Goal: Information Seeking & Learning: Check status

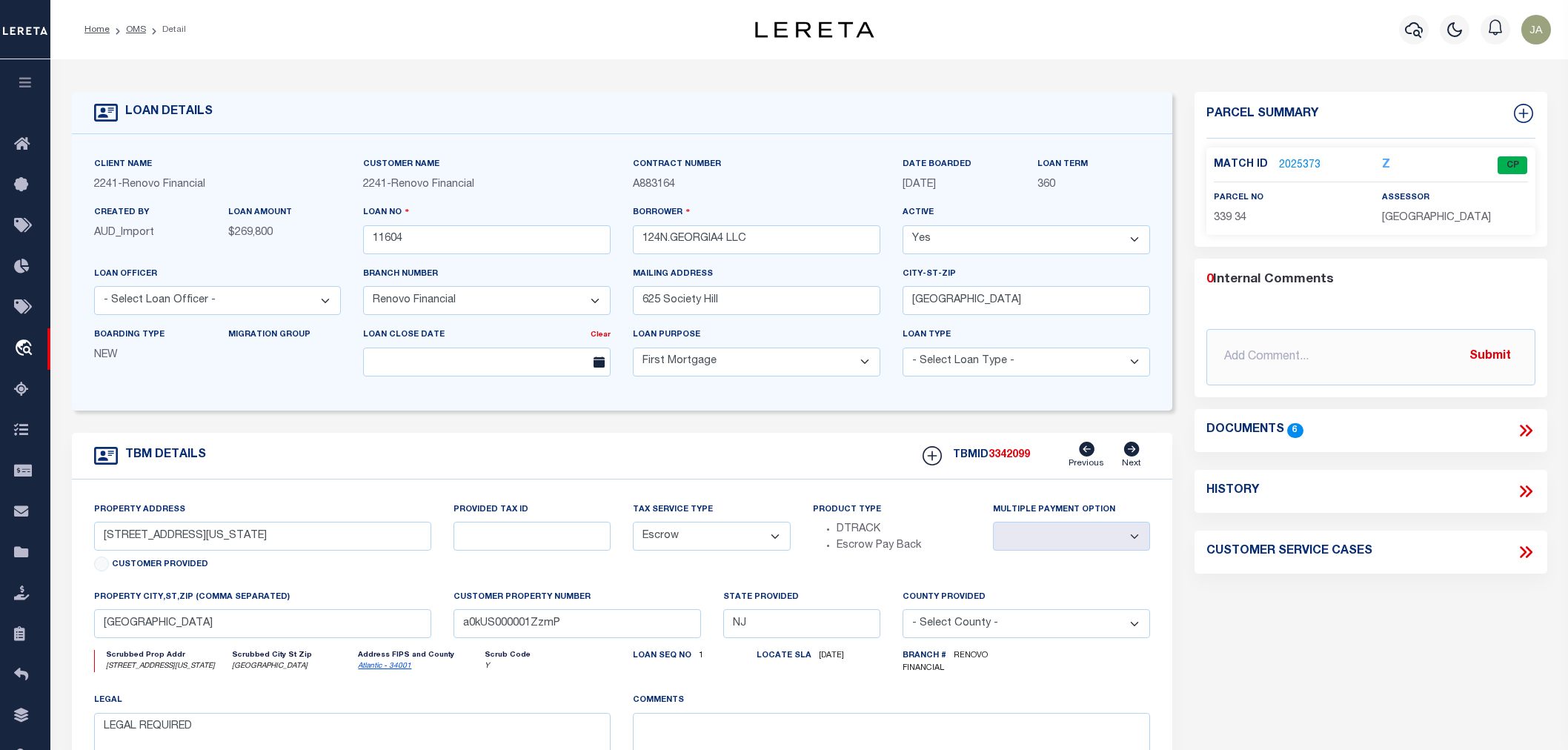
select select "25066"
select select "10"
select select "Escrow"
click at [1295, 158] on link "2025373" at bounding box center [1299, 165] width 42 height 15
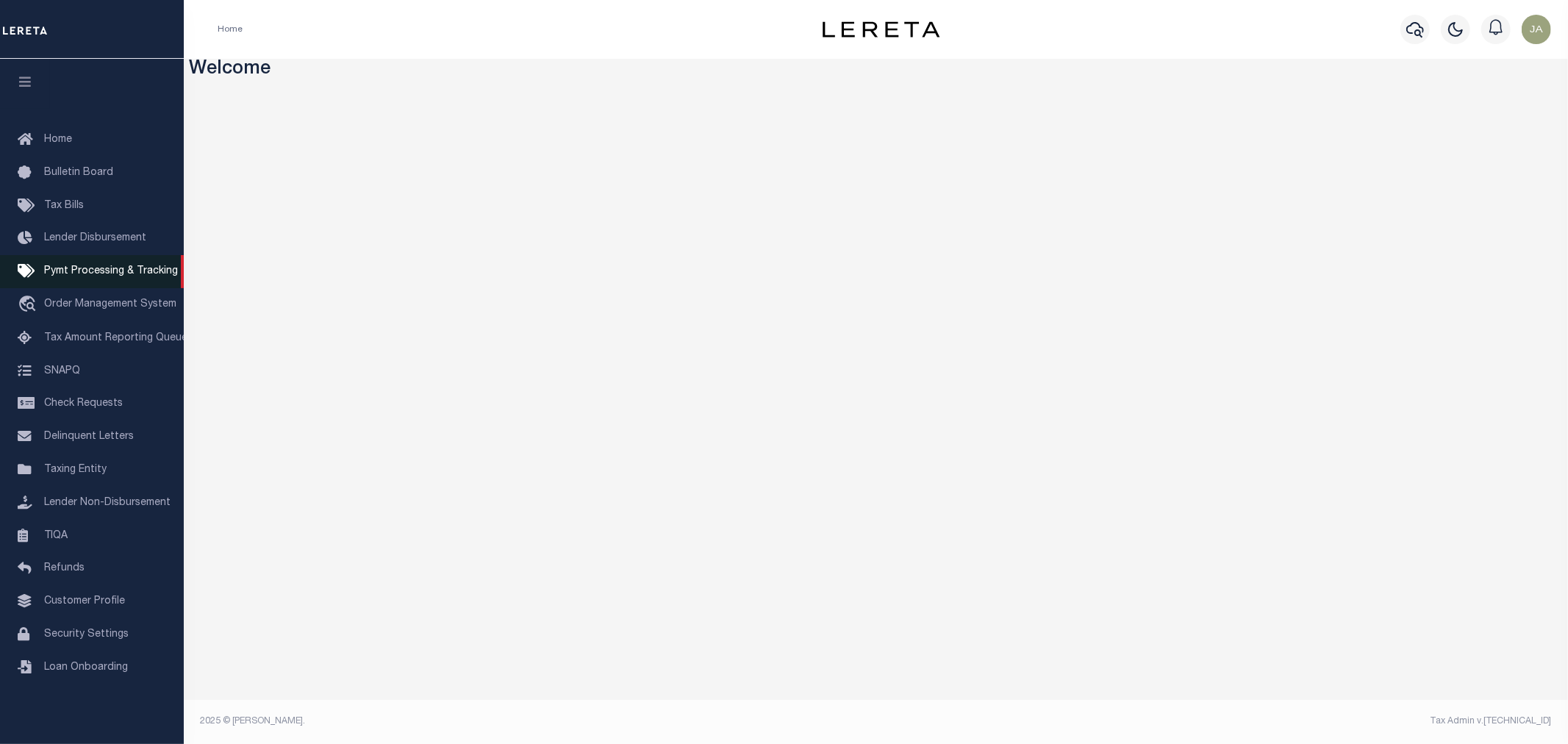
drag, startPoint x: 69, startPoint y: 299, endPoint x: 129, endPoint y: 259, distance: 72.1
click at [72, 298] on link "travel_explore Order Management System" at bounding box center [92, 305] width 184 height 34
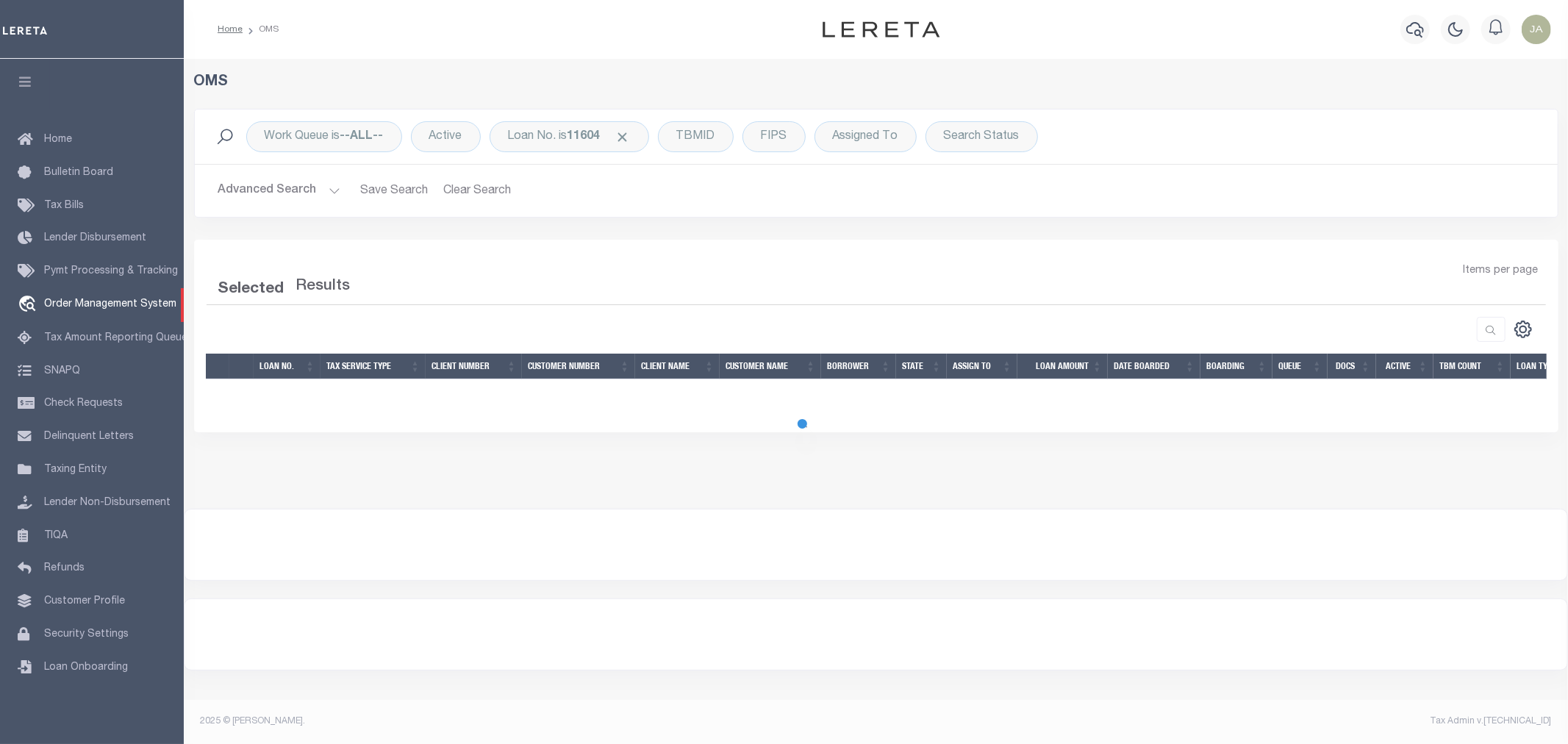
select select "200"
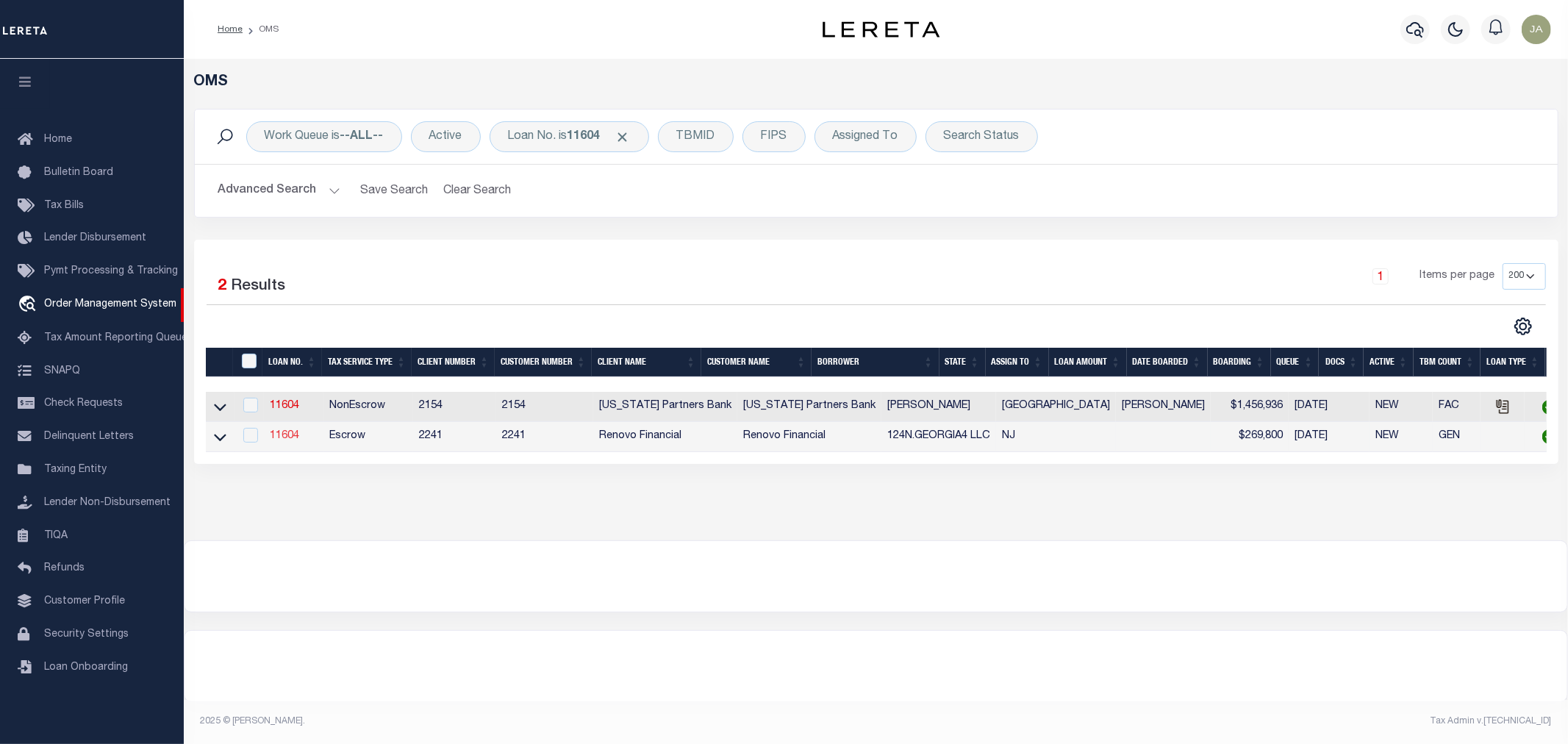
click at [281, 438] on link "11604" at bounding box center [284, 435] width 29 height 11
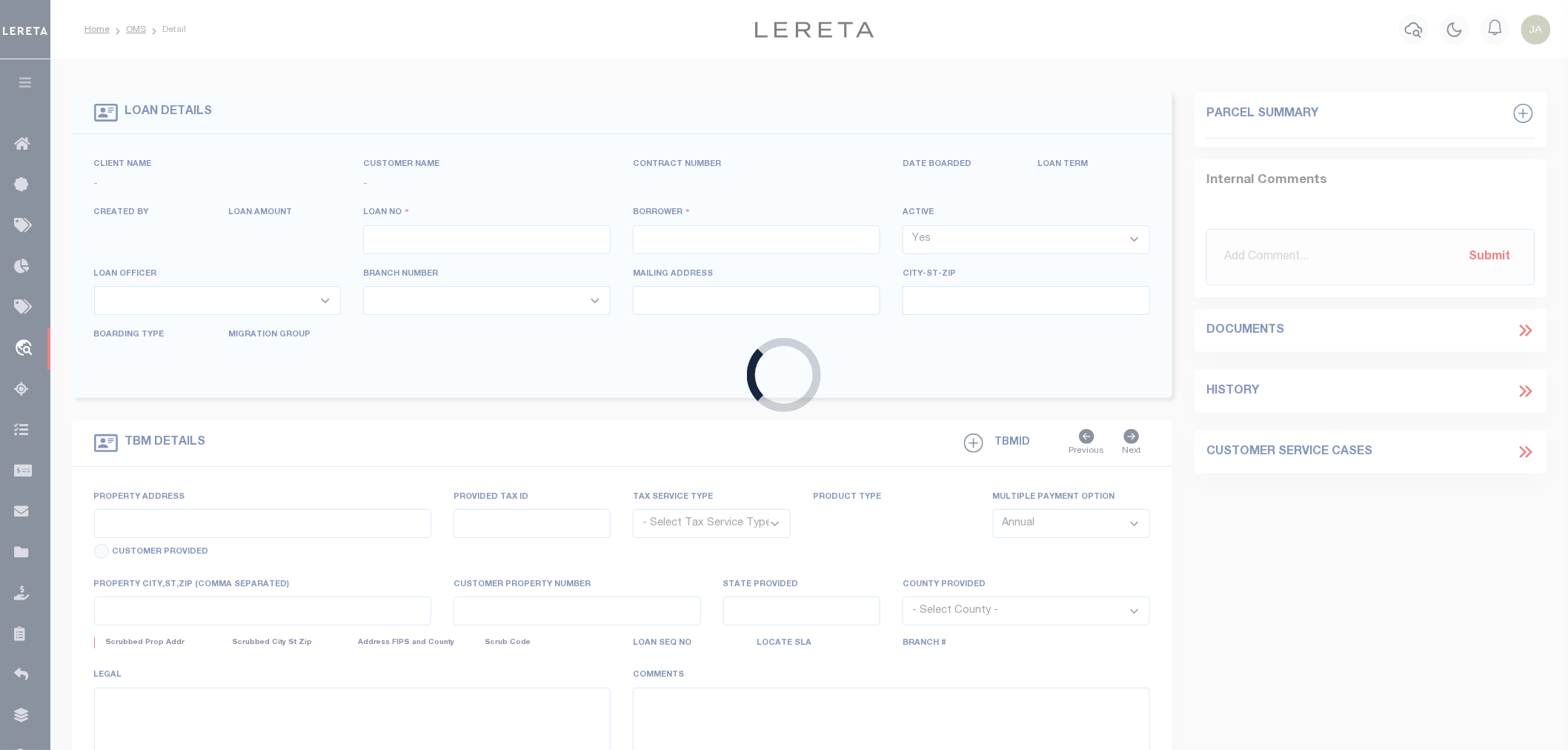
type input "11604"
type input "124N.GEORGIA4 LLC"
select select
type input "625 Society Hill"
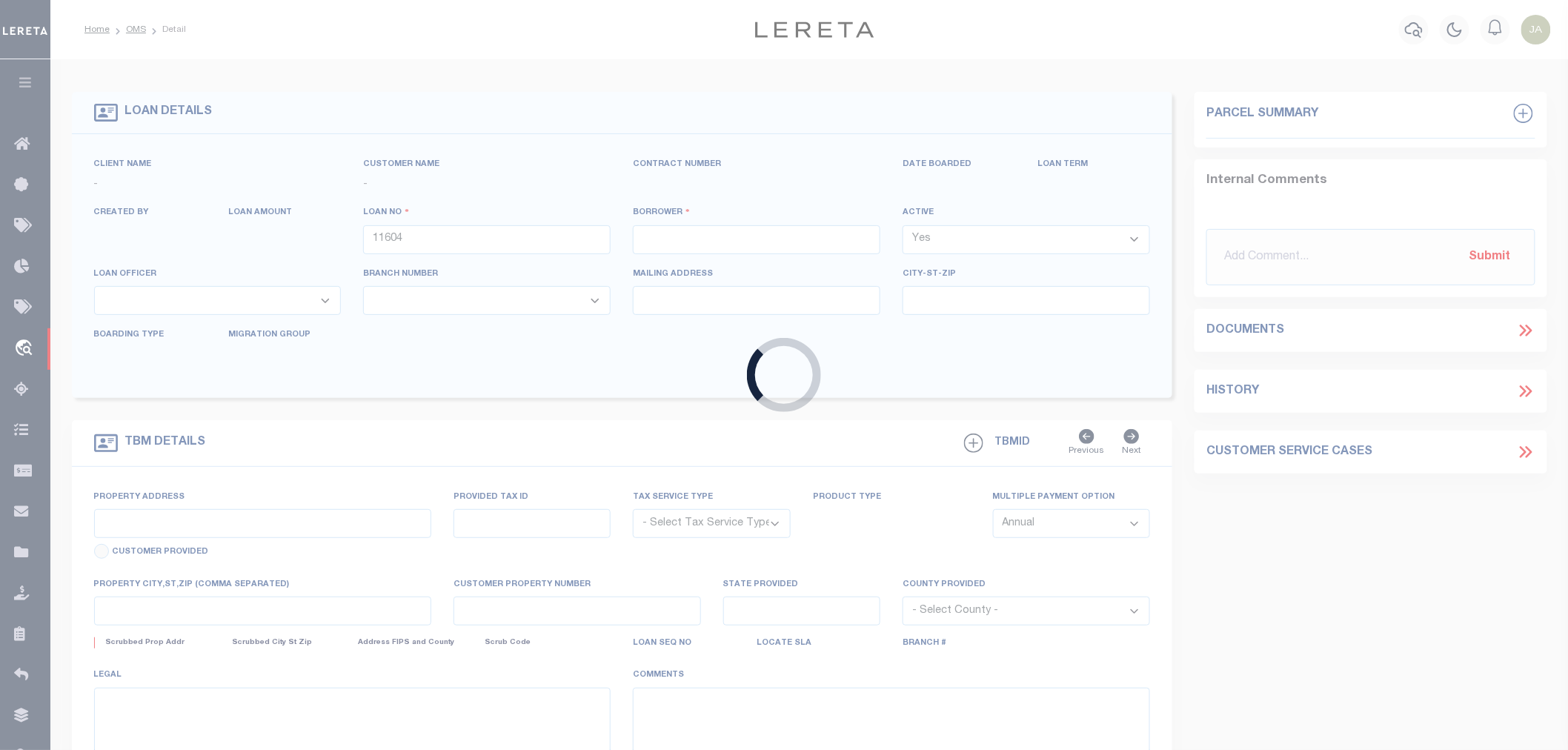
type input "Cherry Hill NJ 08033"
select select "10"
select select "Escrow"
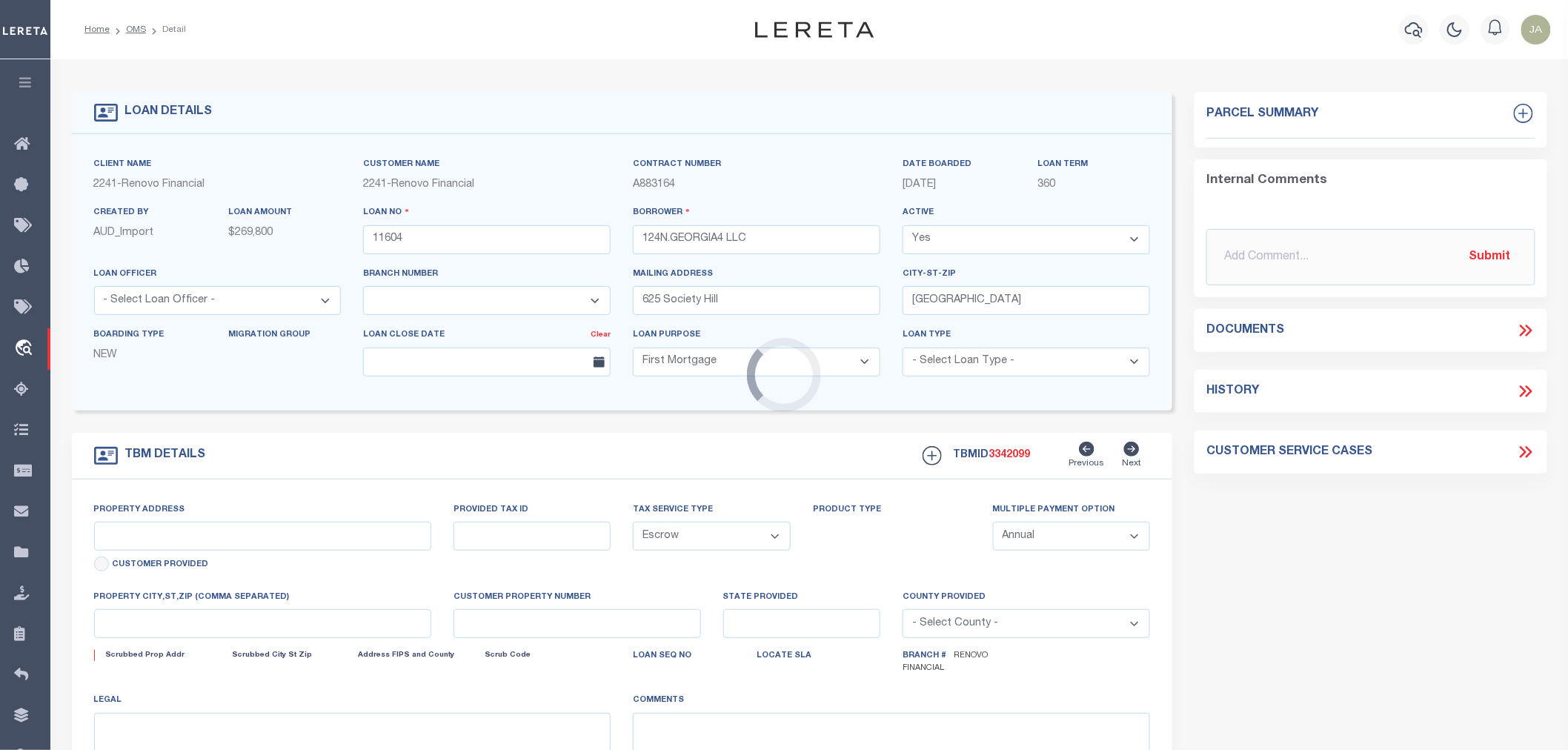
select select "25066"
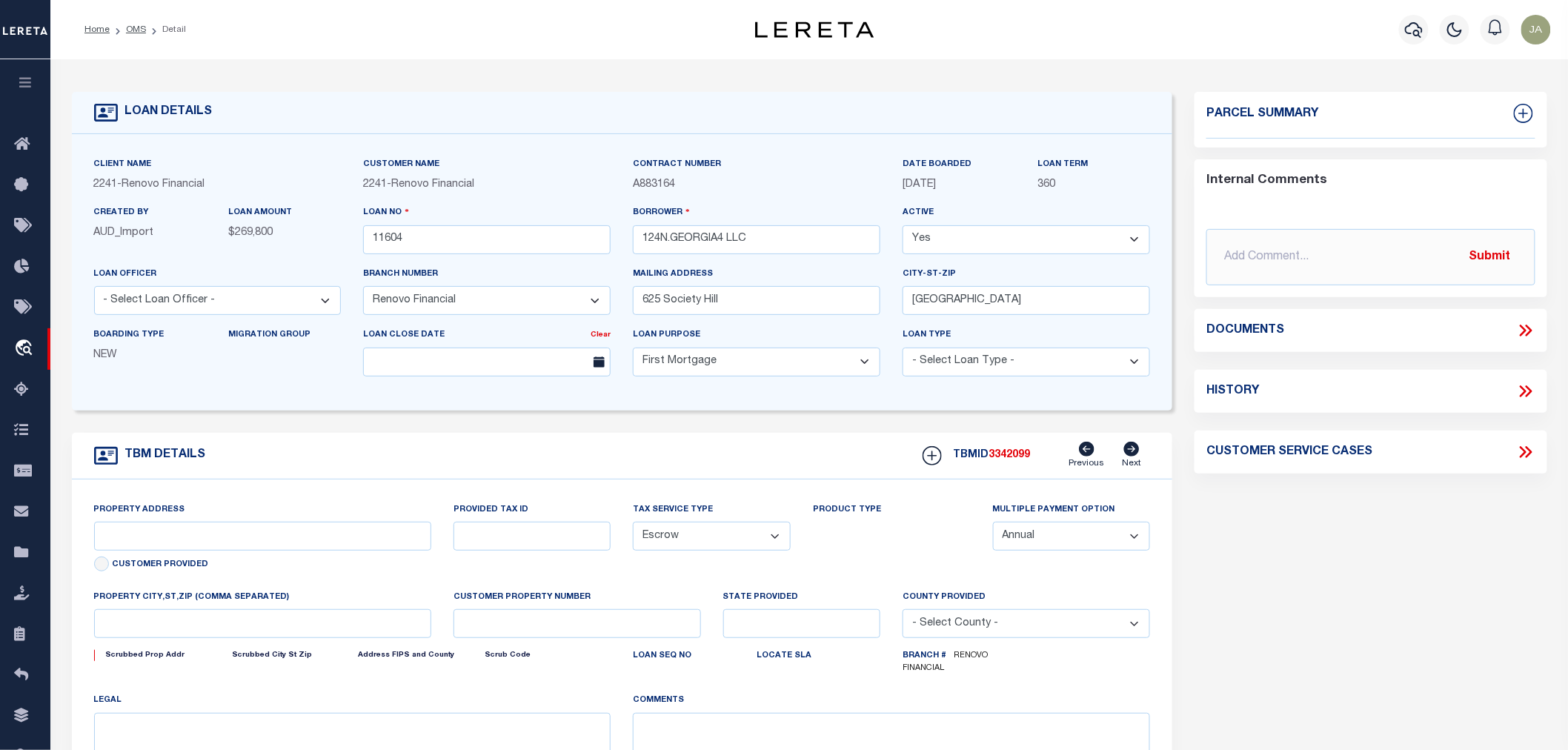
type input "124 North Georgia Avenue"
select select
type input "Atlantic City, NJ 08401"
type input "a0kUS000001ZzmP"
type input "NJ"
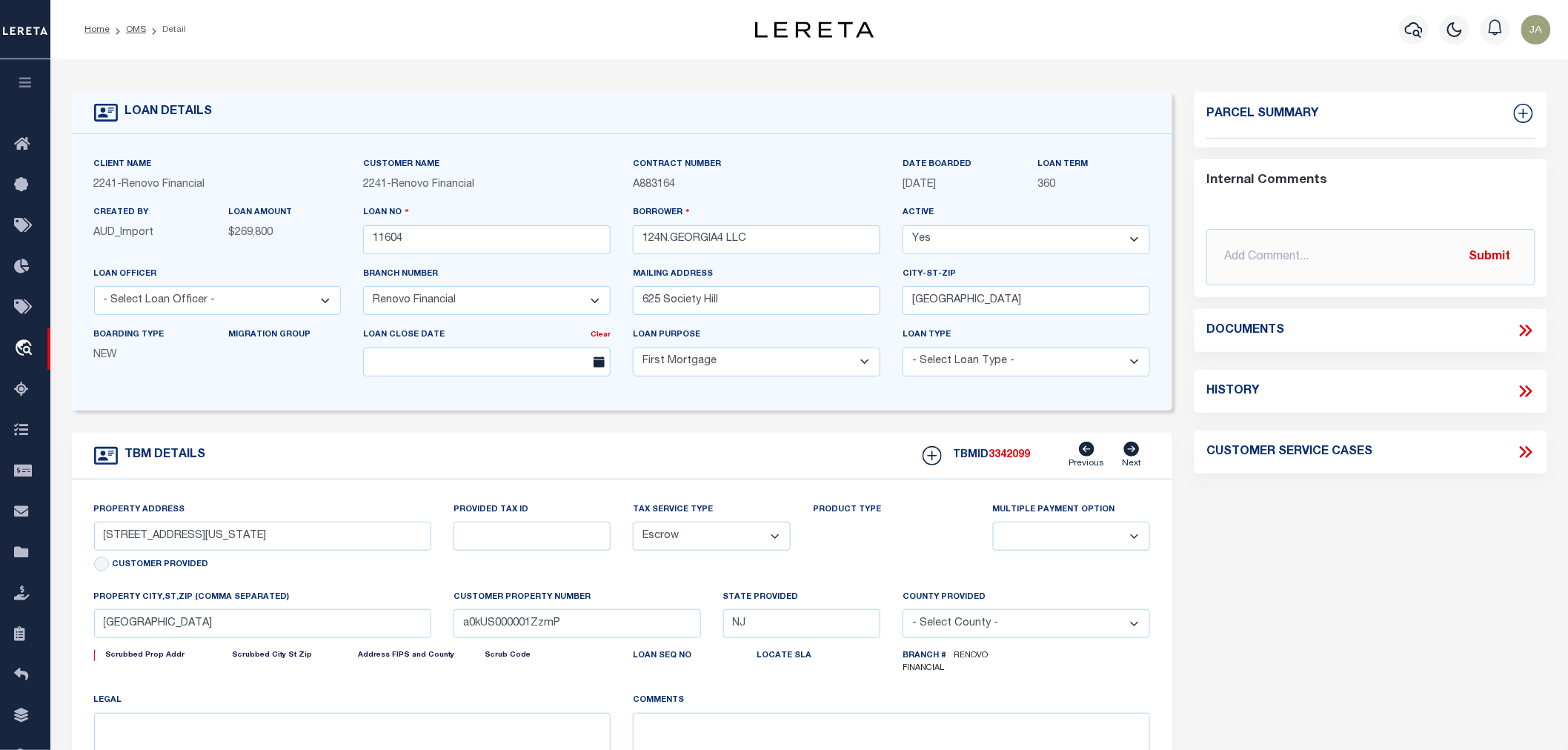
select select
type textarea "LEGAL REQUIRED"
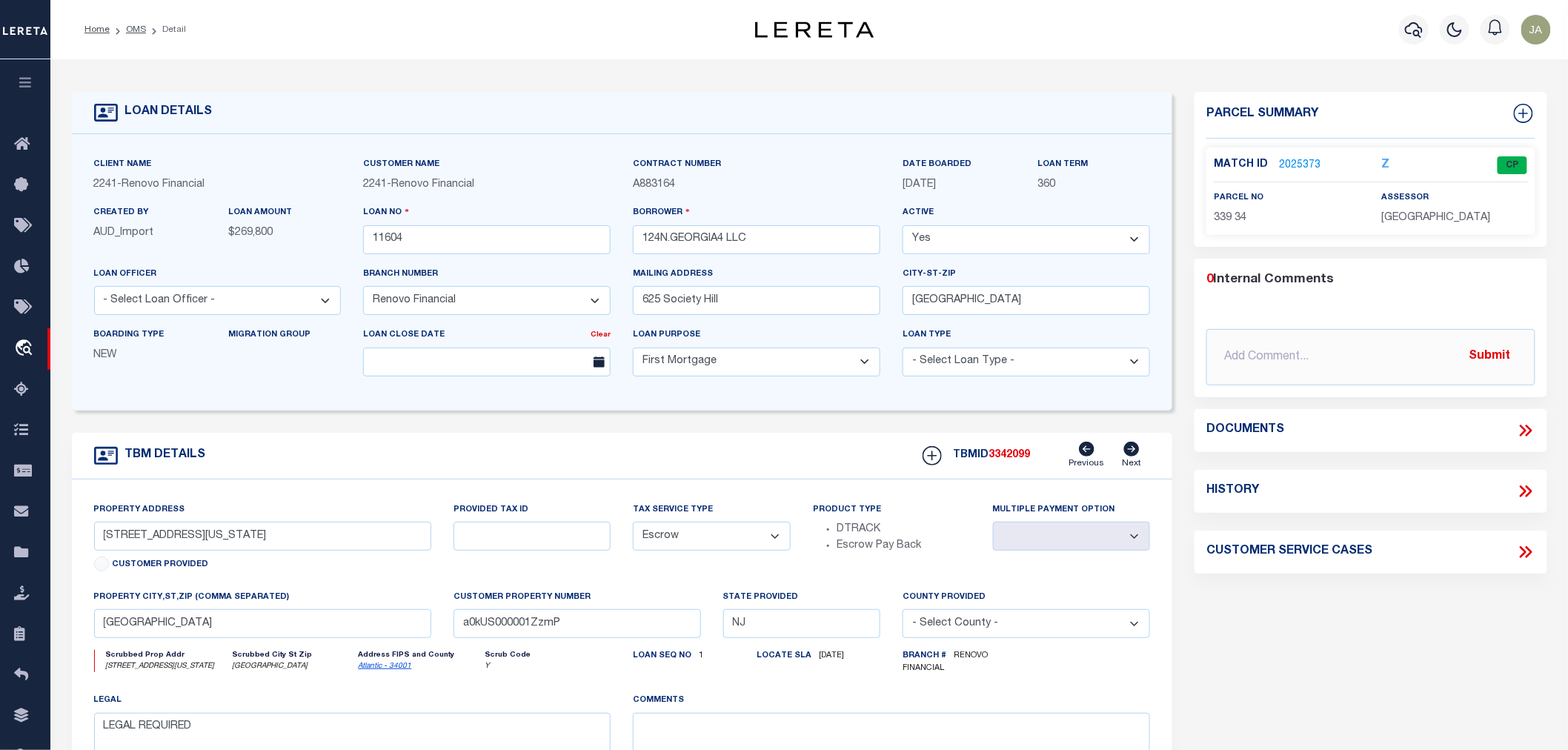
click at [1298, 158] on link "2025373" at bounding box center [1299, 165] width 42 height 15
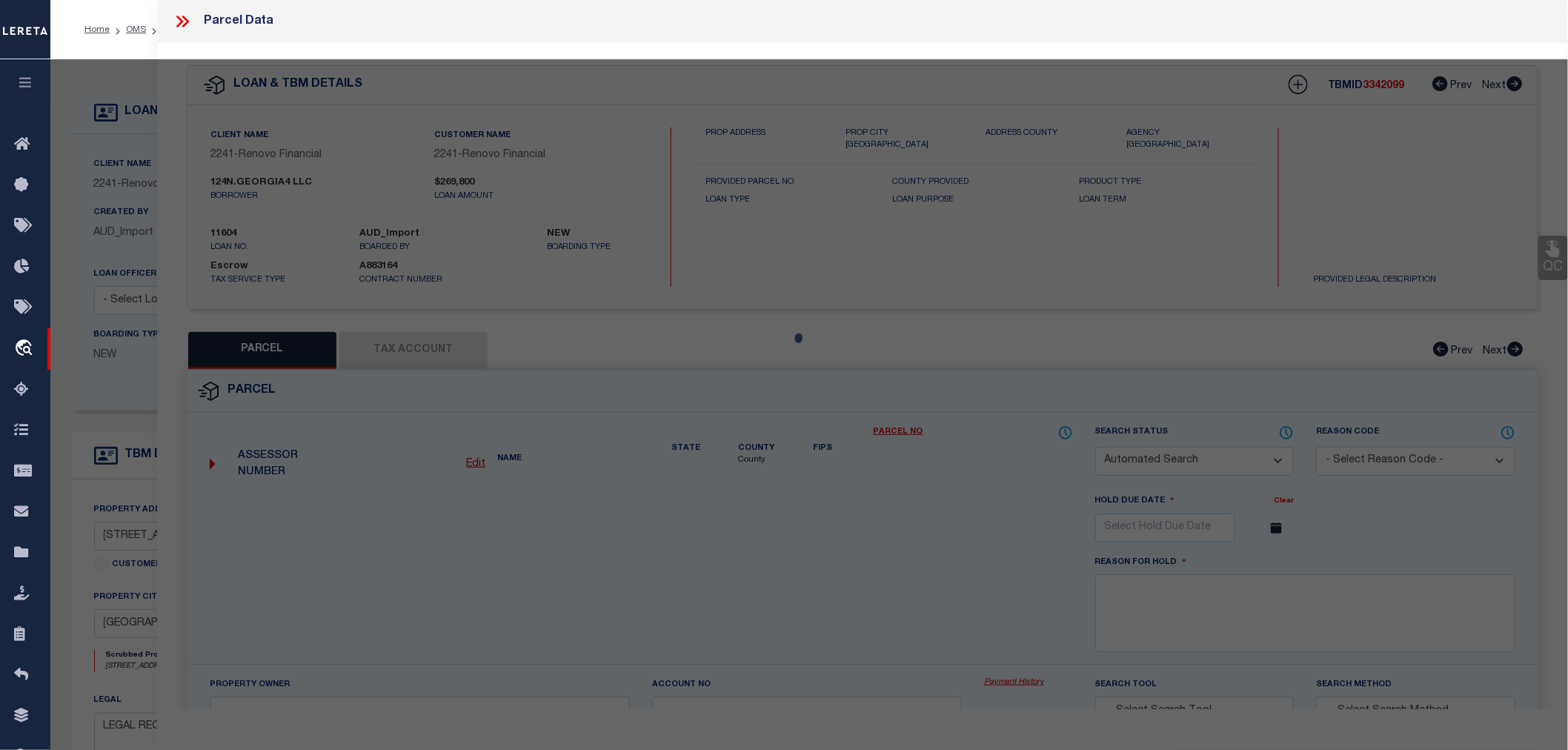
checkbox input "false"
select select "CP"
type input "KALEEM, FARHAN"
type input "124 N GEORGIA AVE"
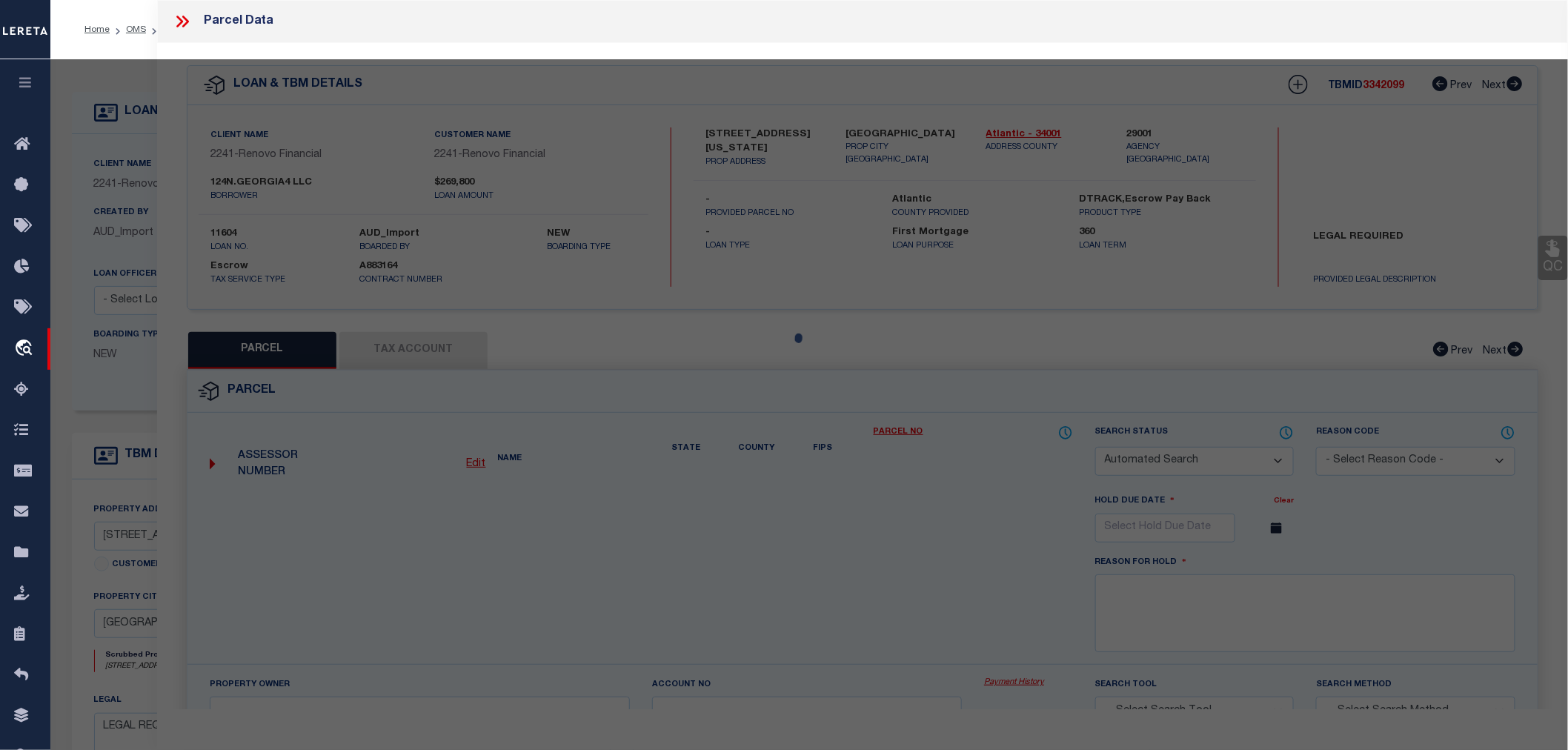
checkbox input "false"
type input "Atlantic City, NJ 08401"
type textarea "TaxID Special Project"
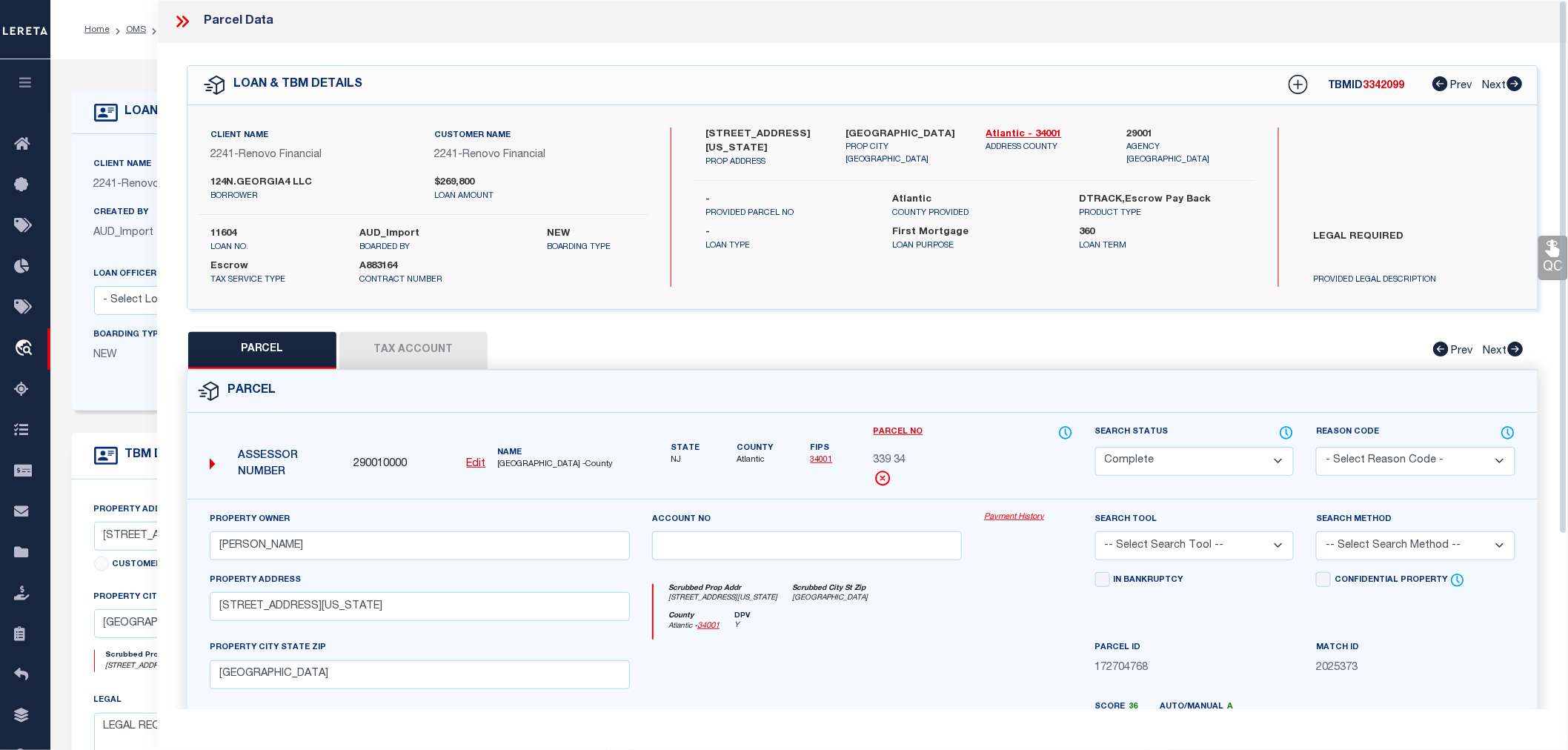
click at [1024, 513] on link "Payment History" at bounding box center [1028, 517] width 88 height 12
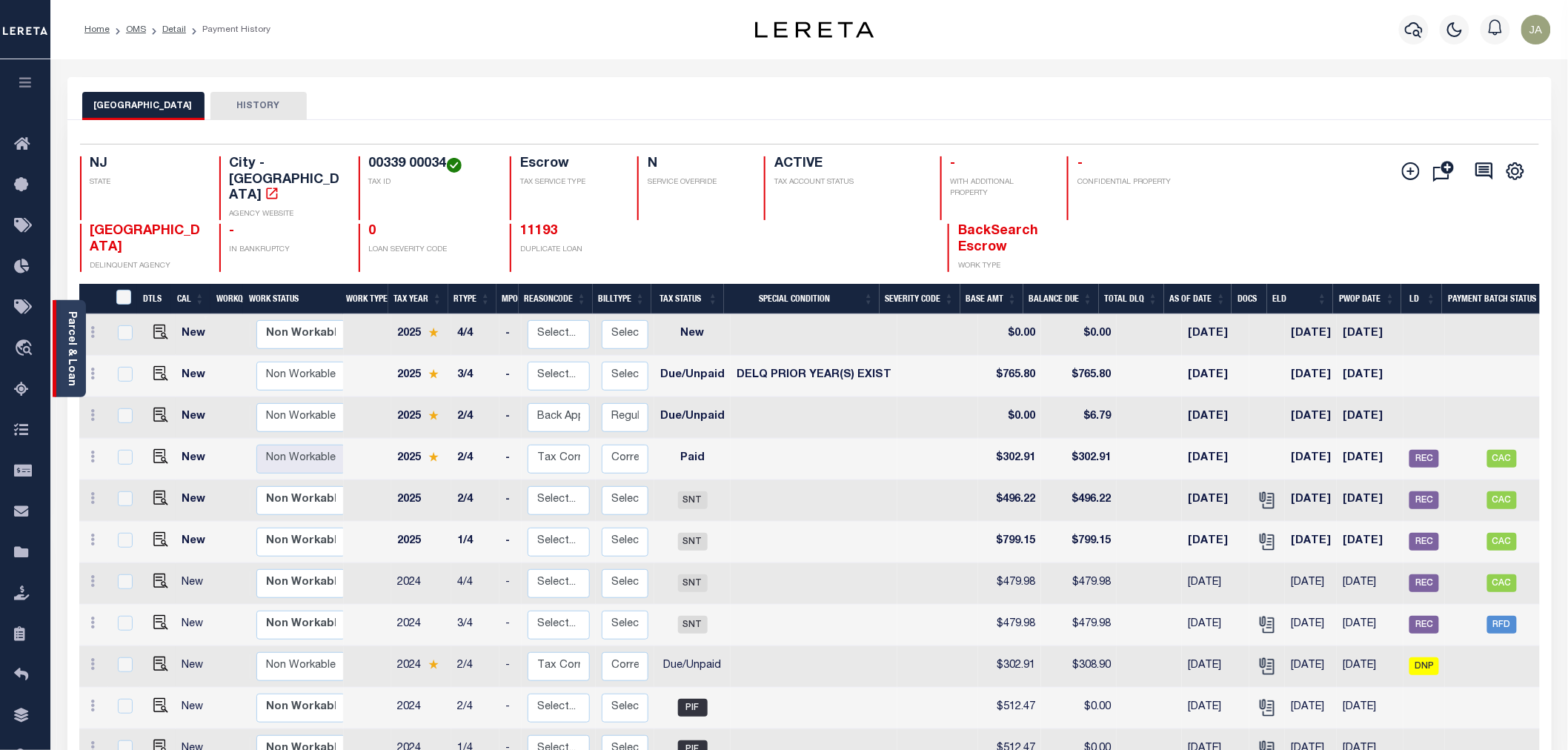
click at [64, 361] on div "Parcel & Loan" at bounding box center [69, 349] width 33 height 97
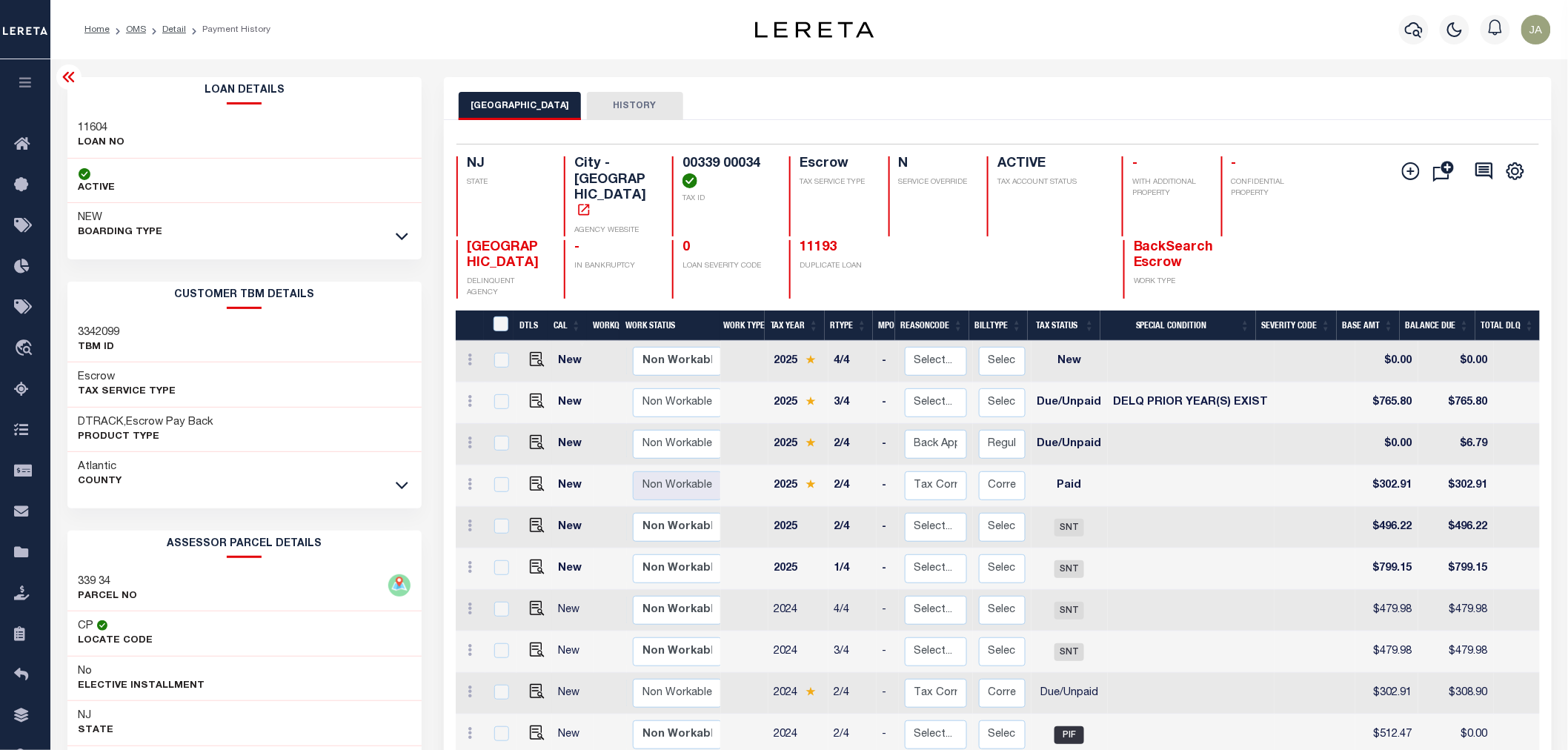
click at [65, 71] on icon at bounding box center [69, 77] width 18 height 18
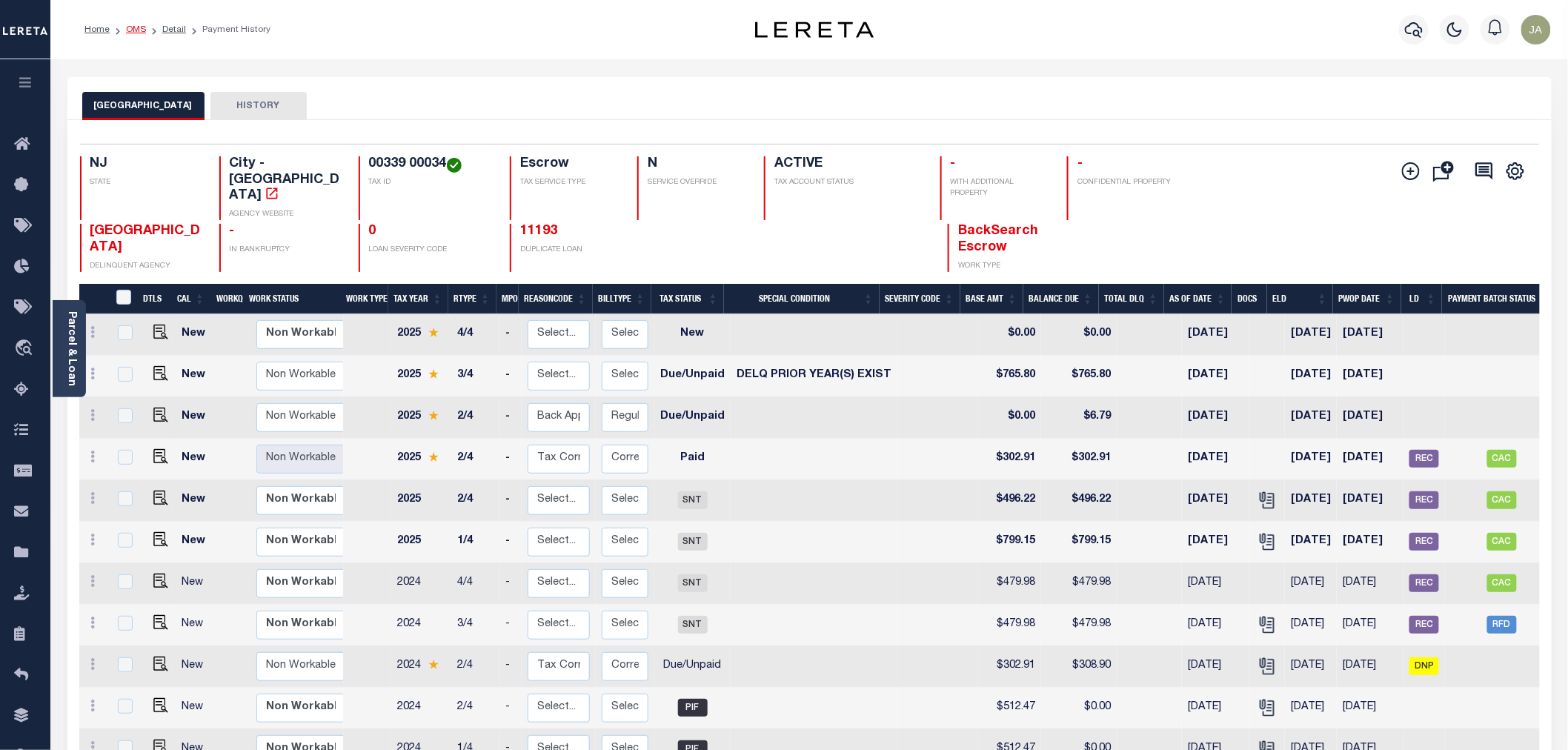
click at [137, 29] on link "OMS" at bounding box center [136, 29] width 20 height 9
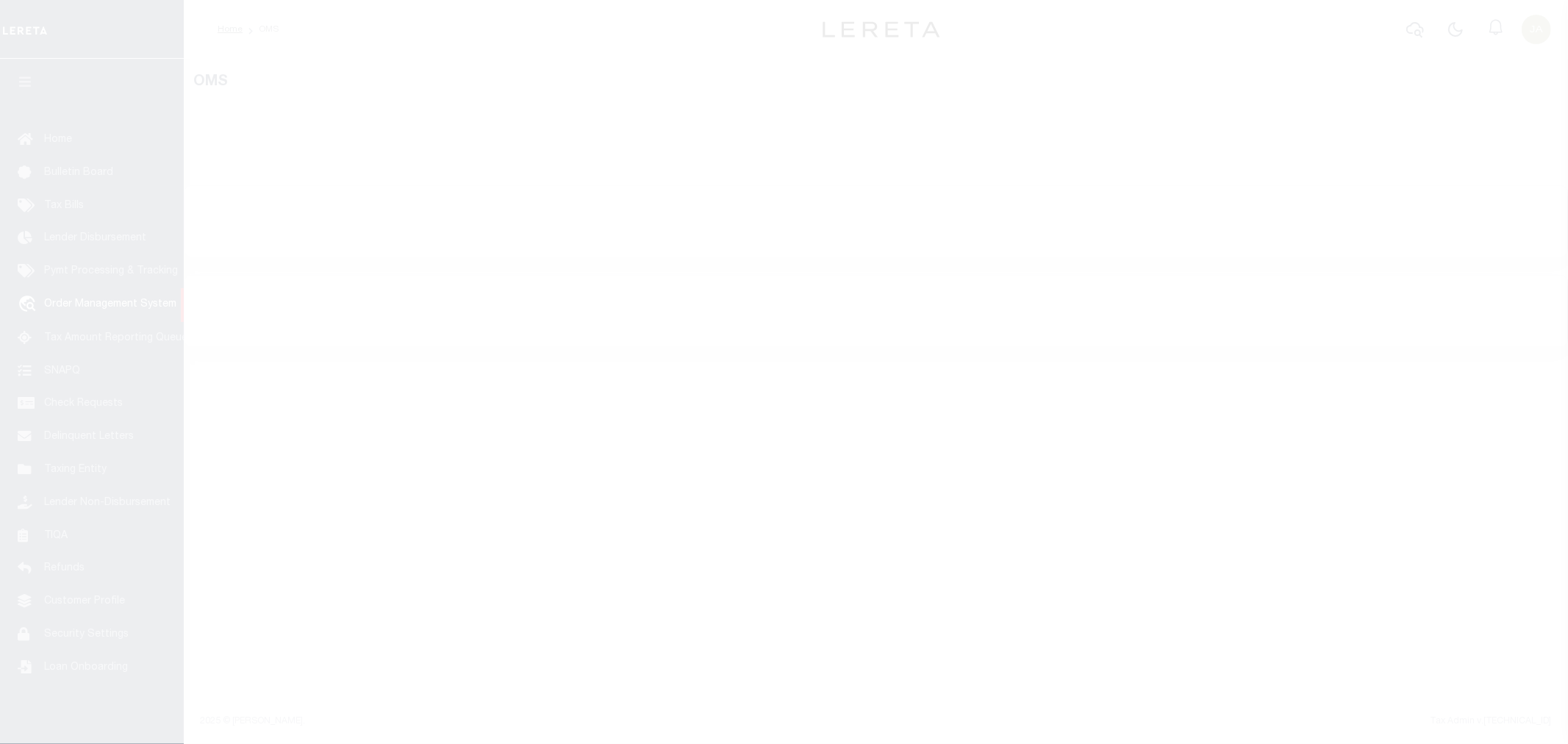
select select "200"
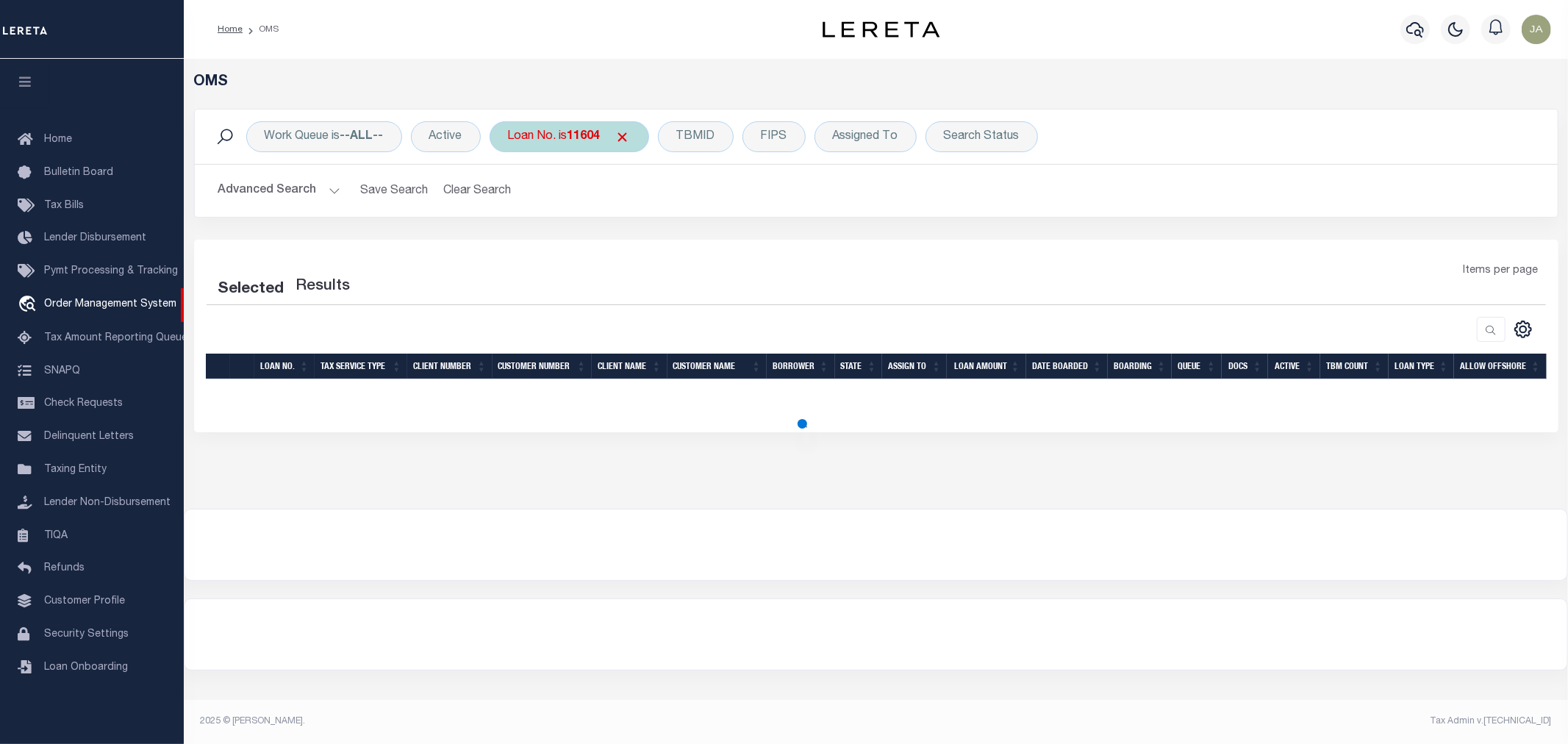
select select "200"
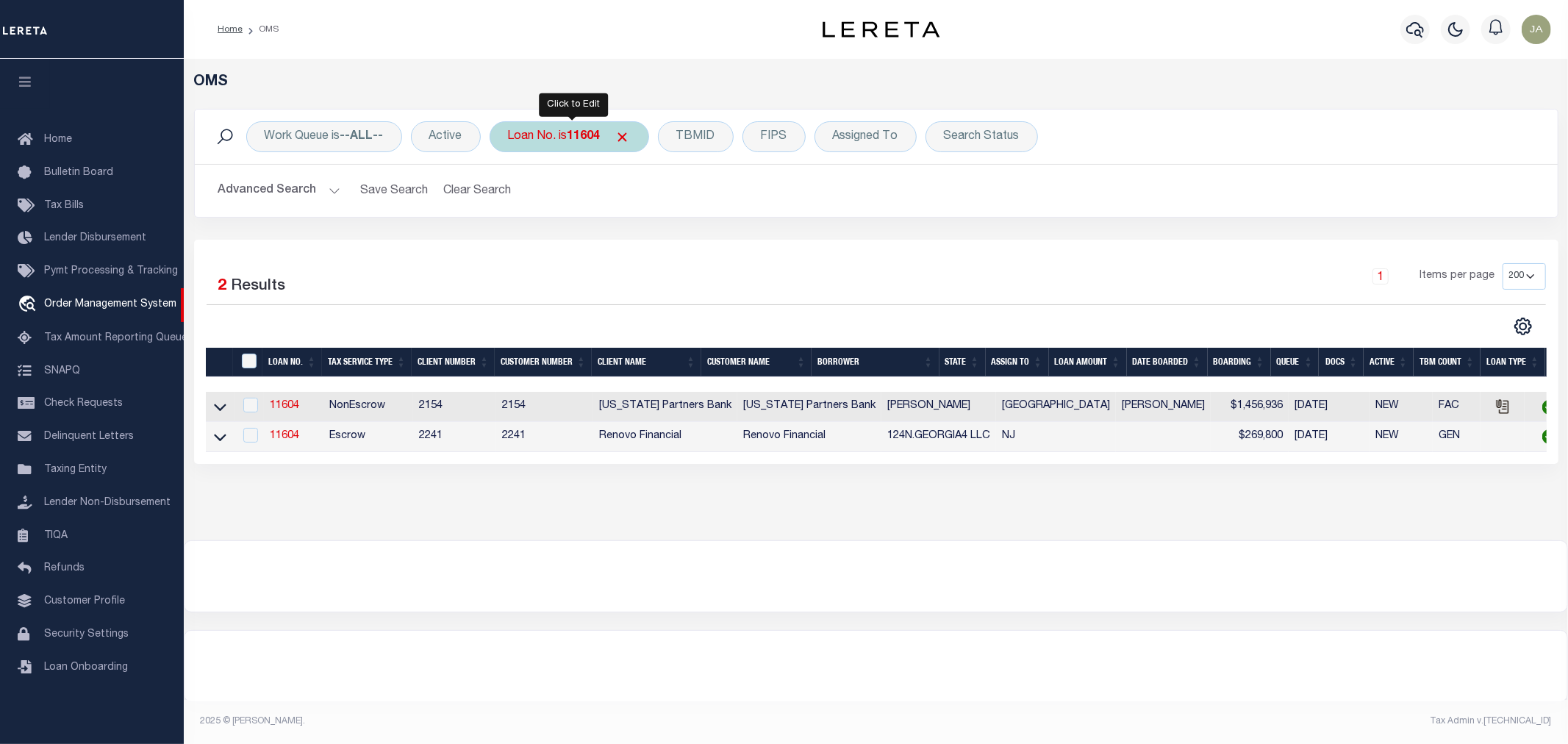
click at [571, 142] on div "Loan No. is 11604" at bounding box center [569, 137] width 160 height 31
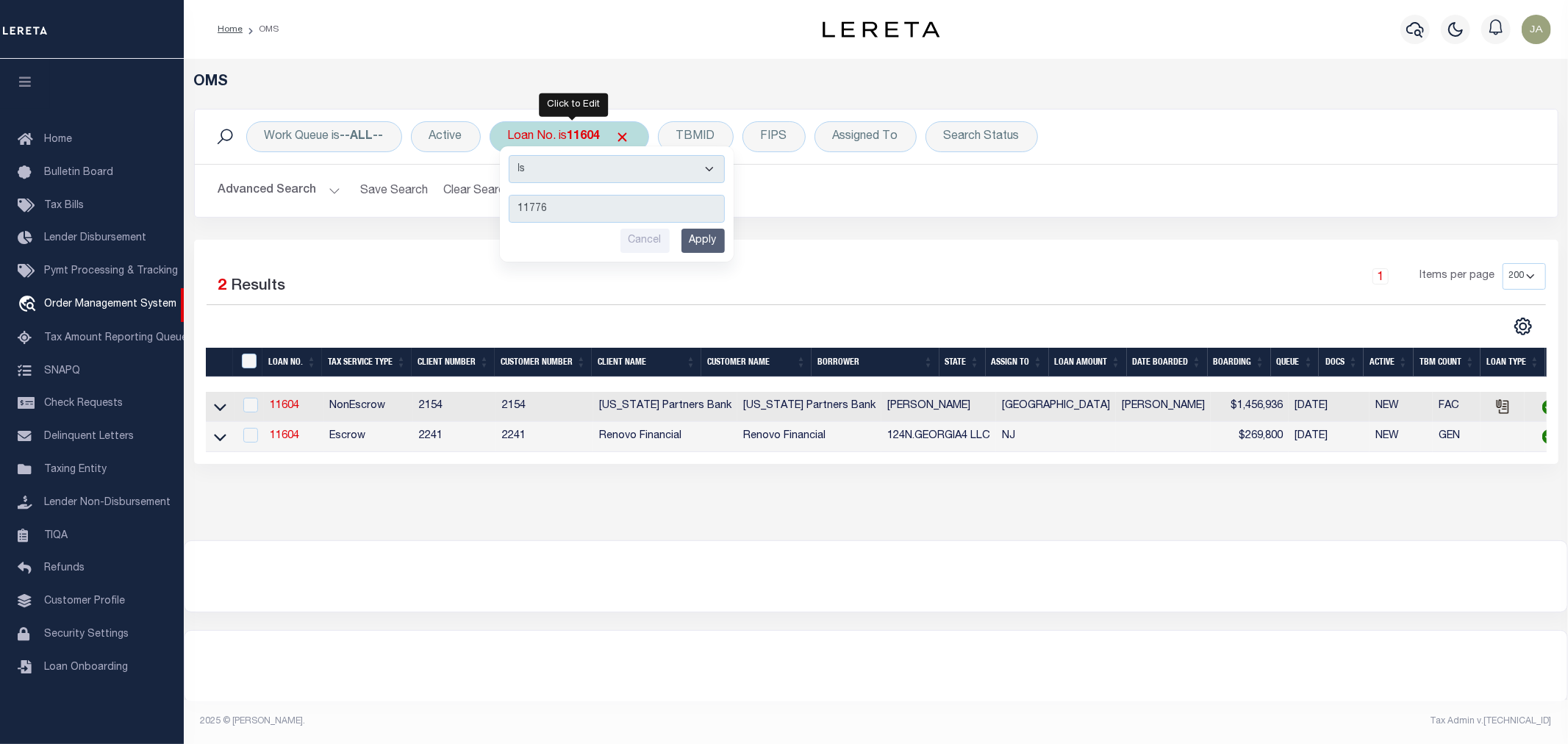
type input "11776"
click at [692, 248] on input "Apply" at bounding box center [703, 241] width 44 height 24
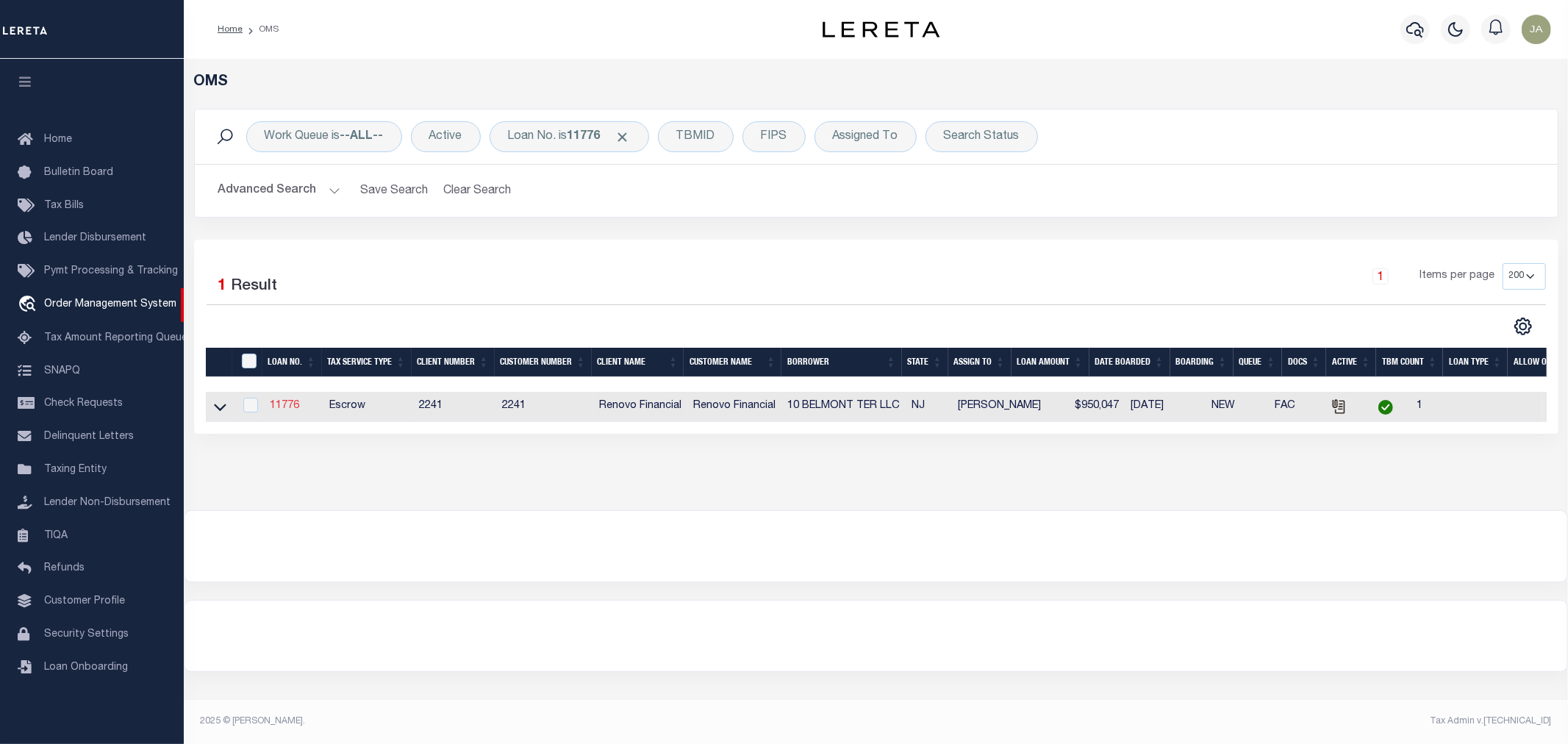
click at [275, 409] on link "11776" at bounding box center [284, 406] width 29 height 11
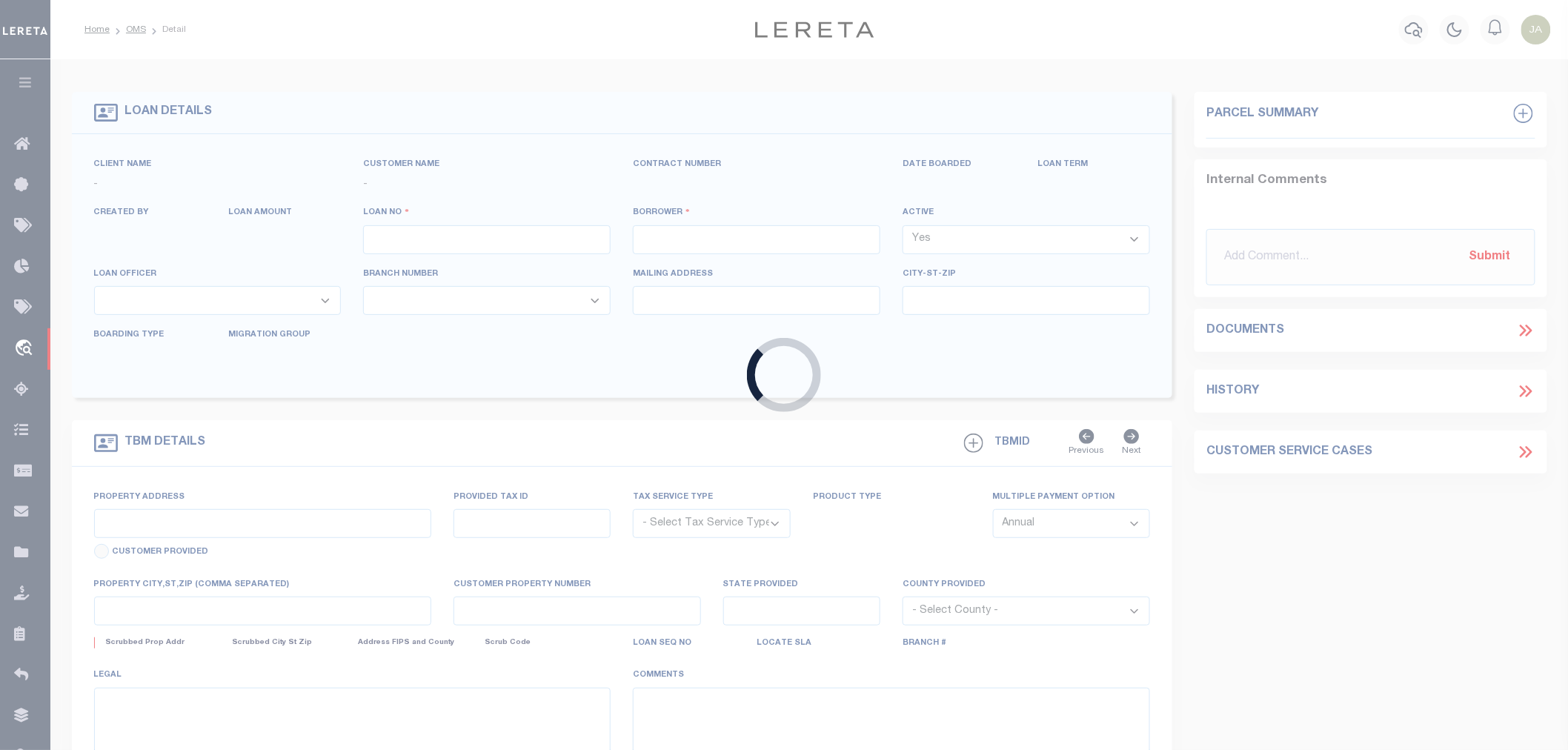
type input "11776"
type input "10 BELMONT TER LLC"
select select
type input "63 Hempstead Road"
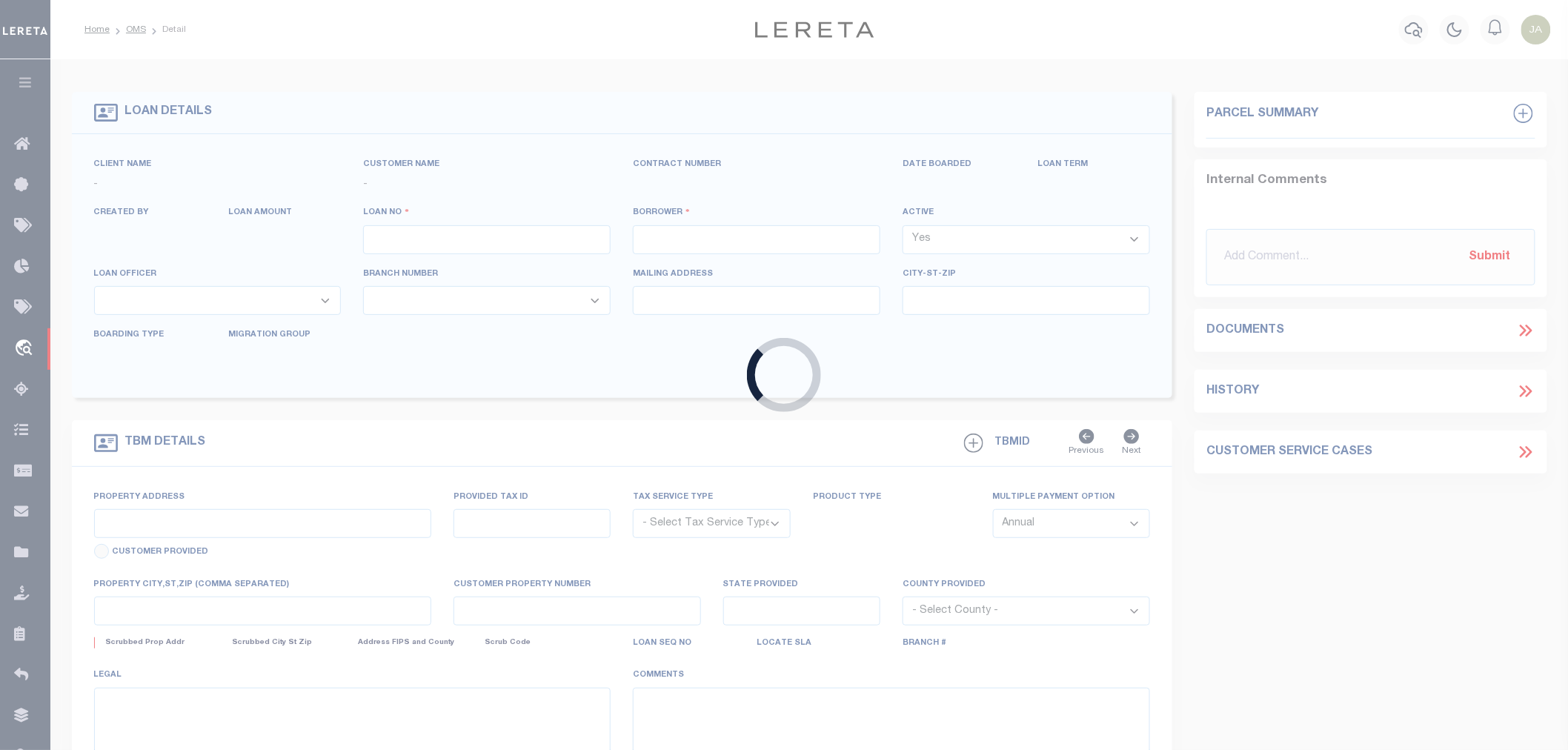
type input "Spring Valley NY 10977"
select select "10"
select select "Escrow"
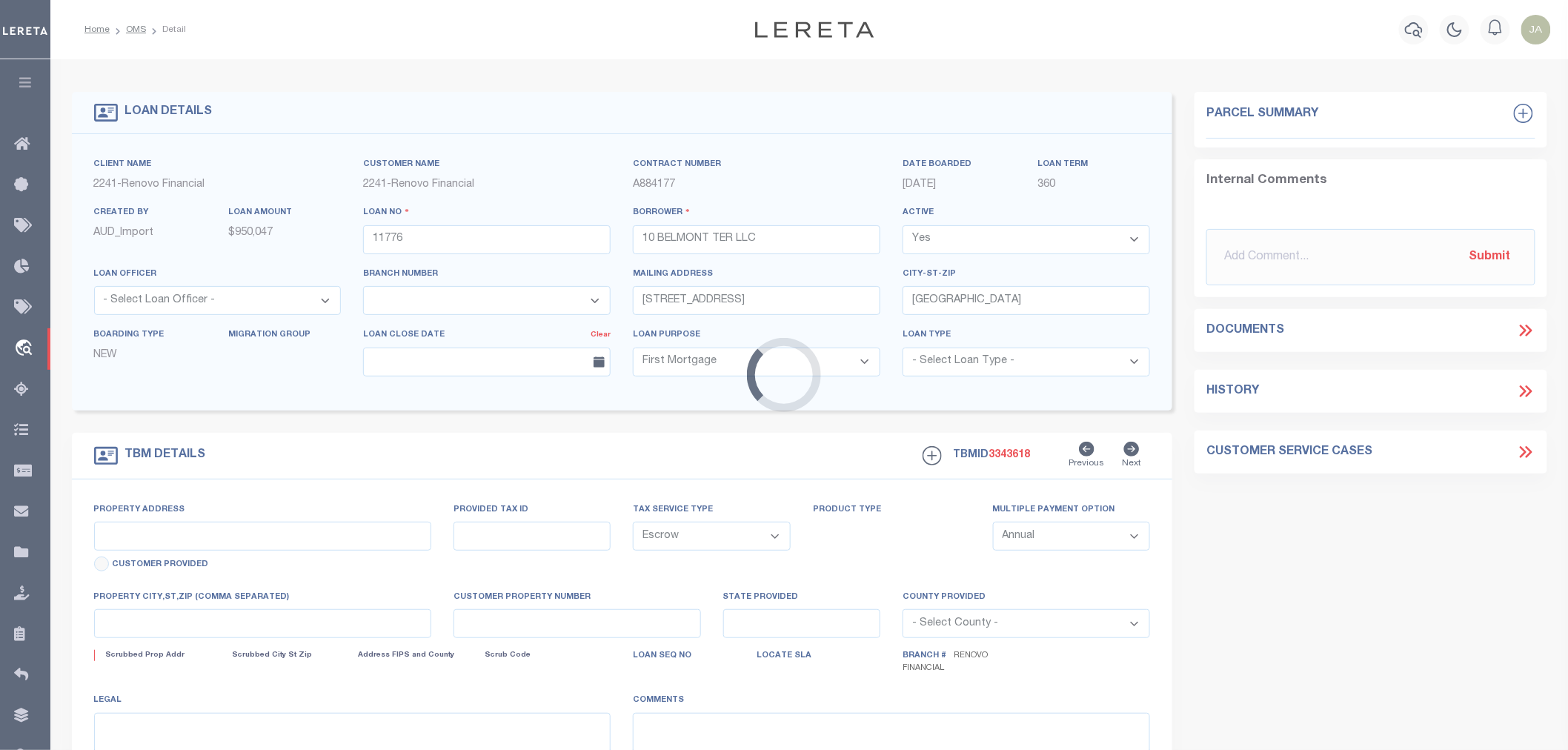
select select "25066"
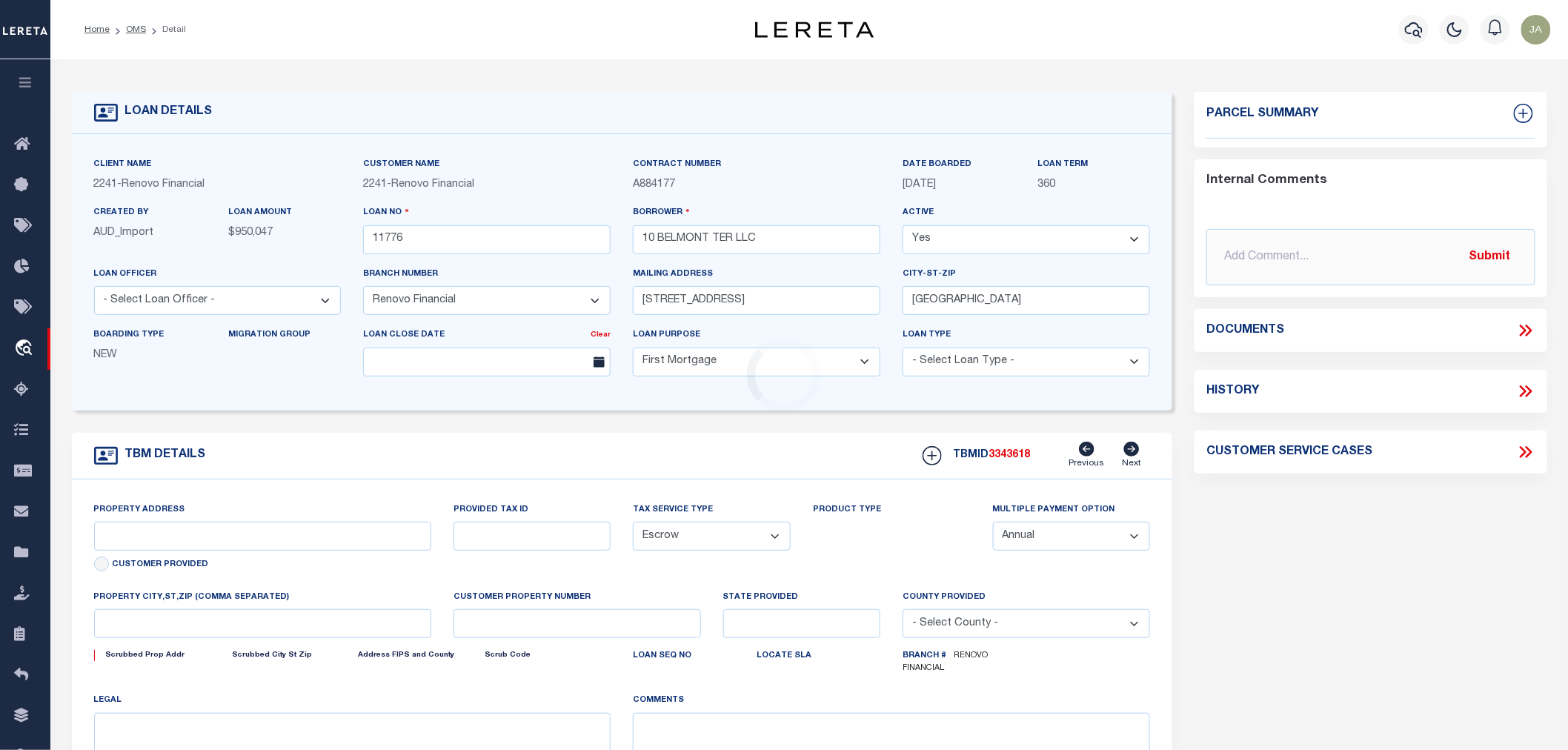
type input "10 Belmont Terrace"
select select
type input "Newark, NJ 07112"
type input "a0kUS000001naeT"
type input "NJ"
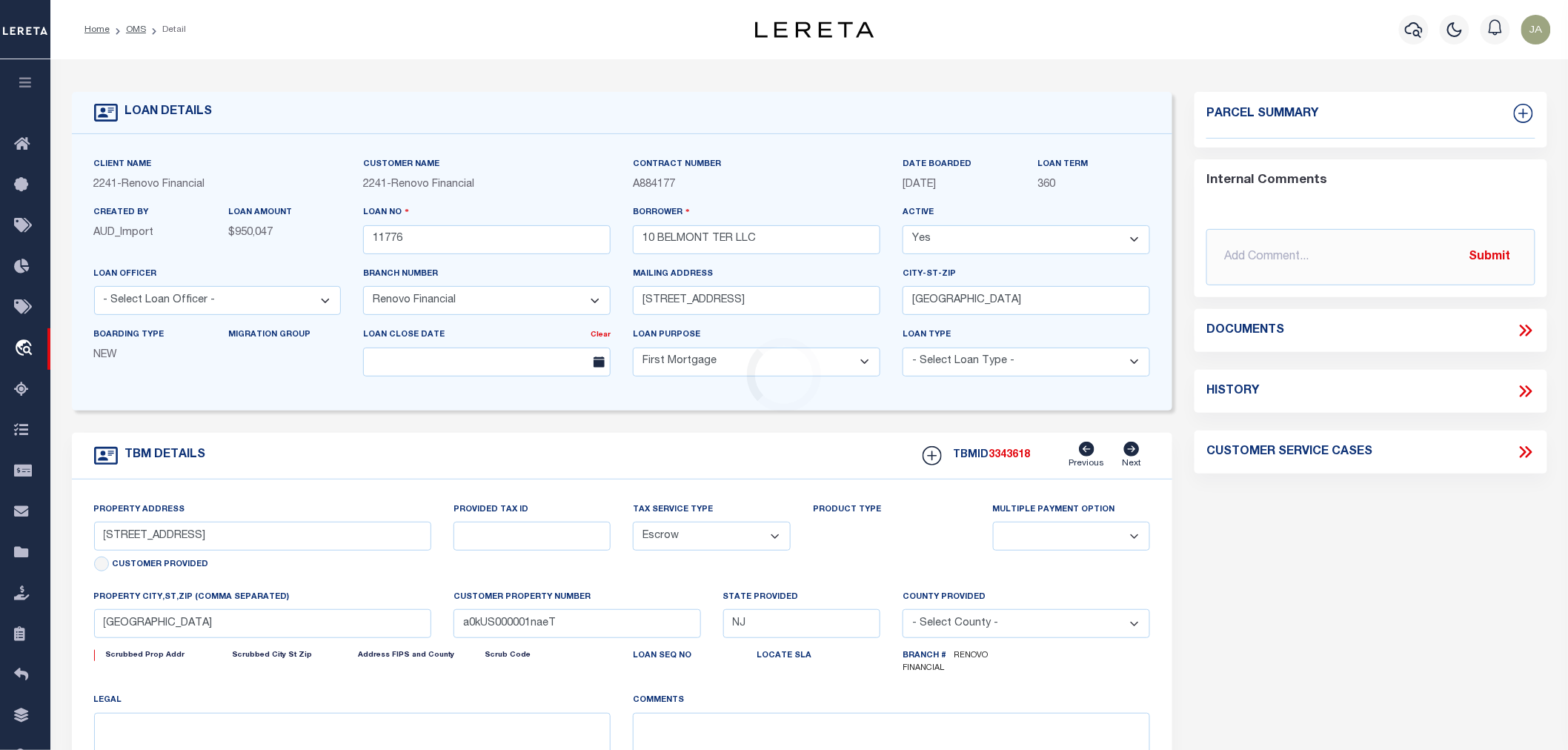
select select
type textarea "LEGAL REQUIRED"
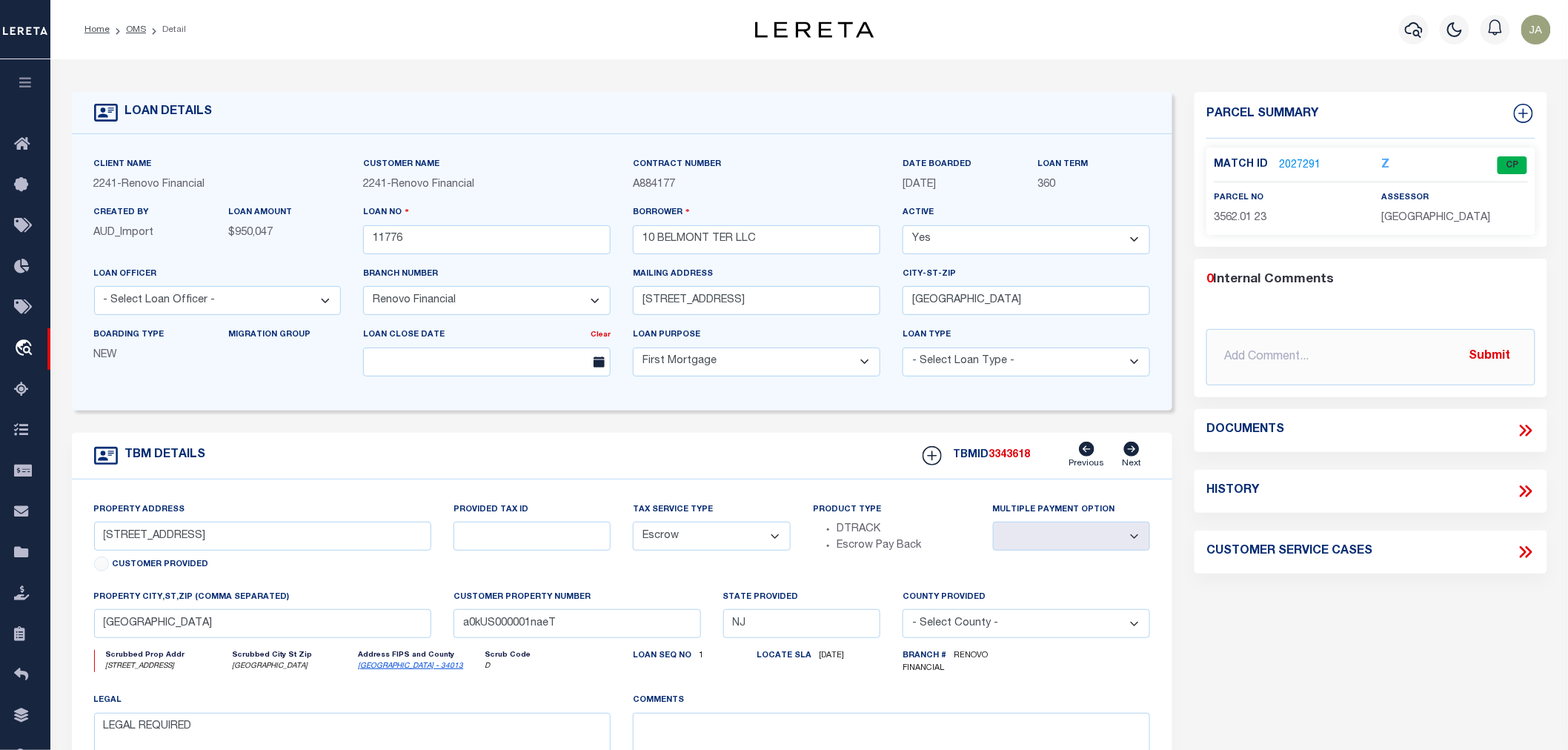
click at [1301, 163] on link "2027291" at bounding box center [1299, 165] width 42 height 15
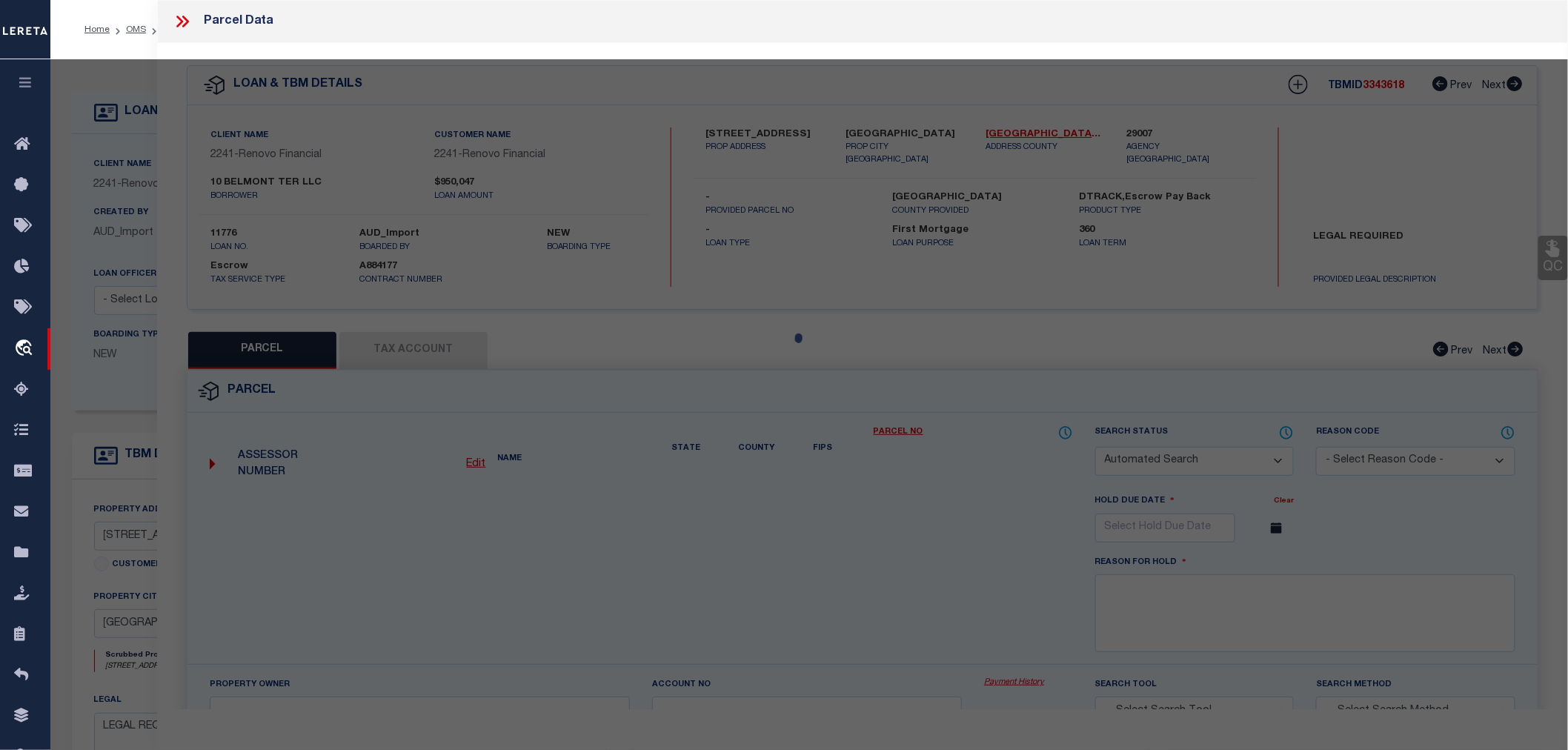
checkbox input "false"
select select "CP"
type input "N2max Llc,Michaelkhalil"
select select "AGW"
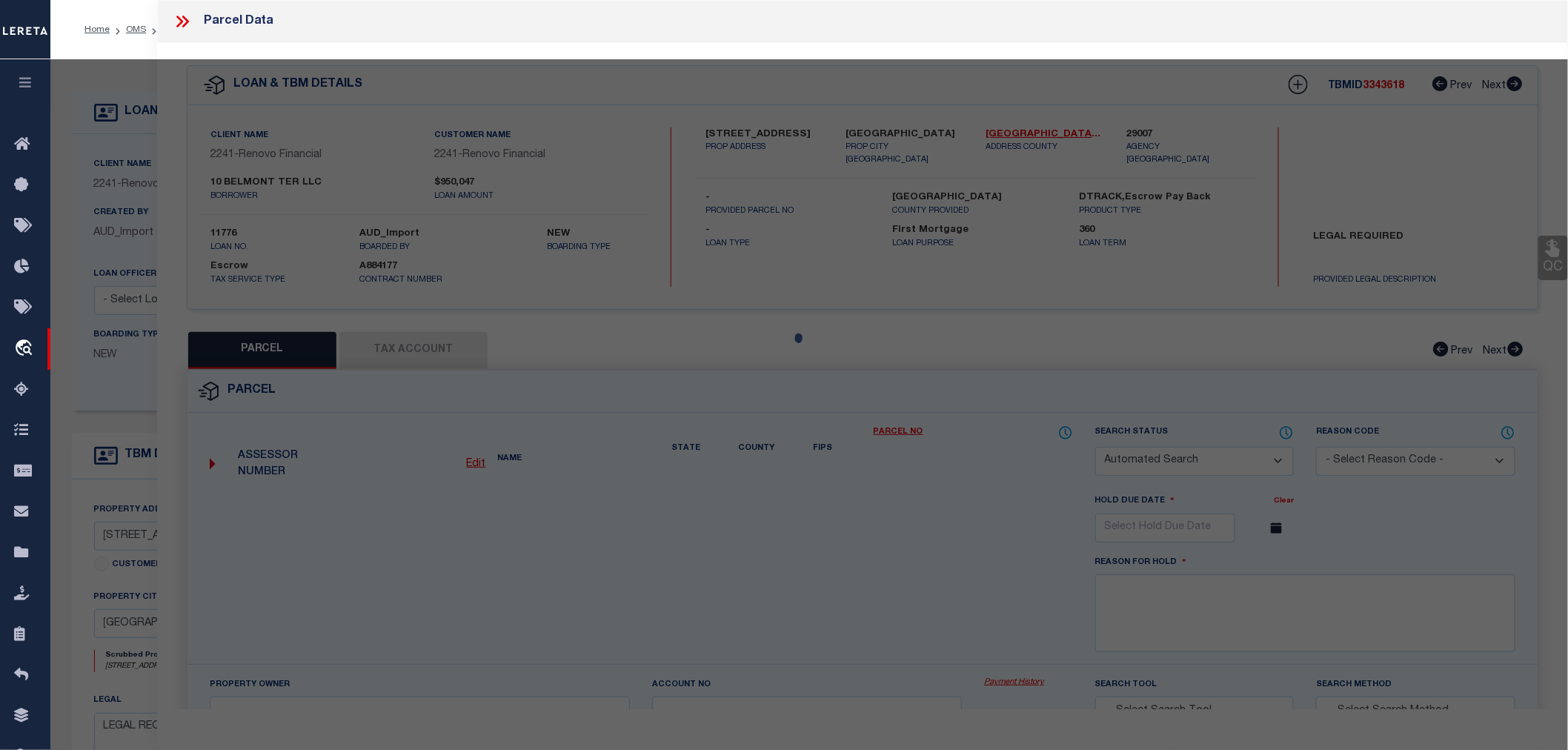
select select
type input "10 Belmont Terr"
checkbox input "false"
type input "Newark, NJ 07112"
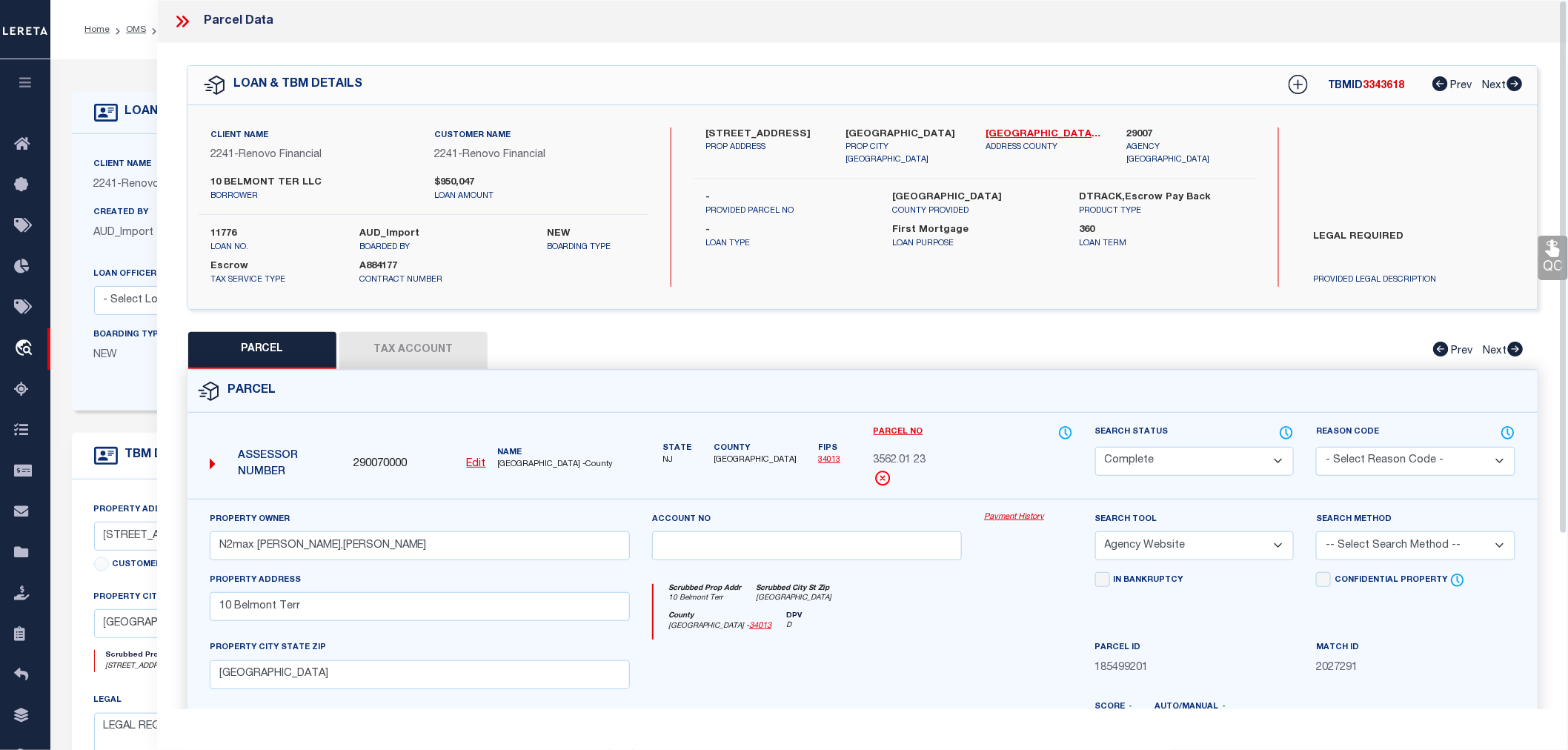
click at [1004, 516] on link "Payment History" at bounding box center [1028, 517] width 88 height 12
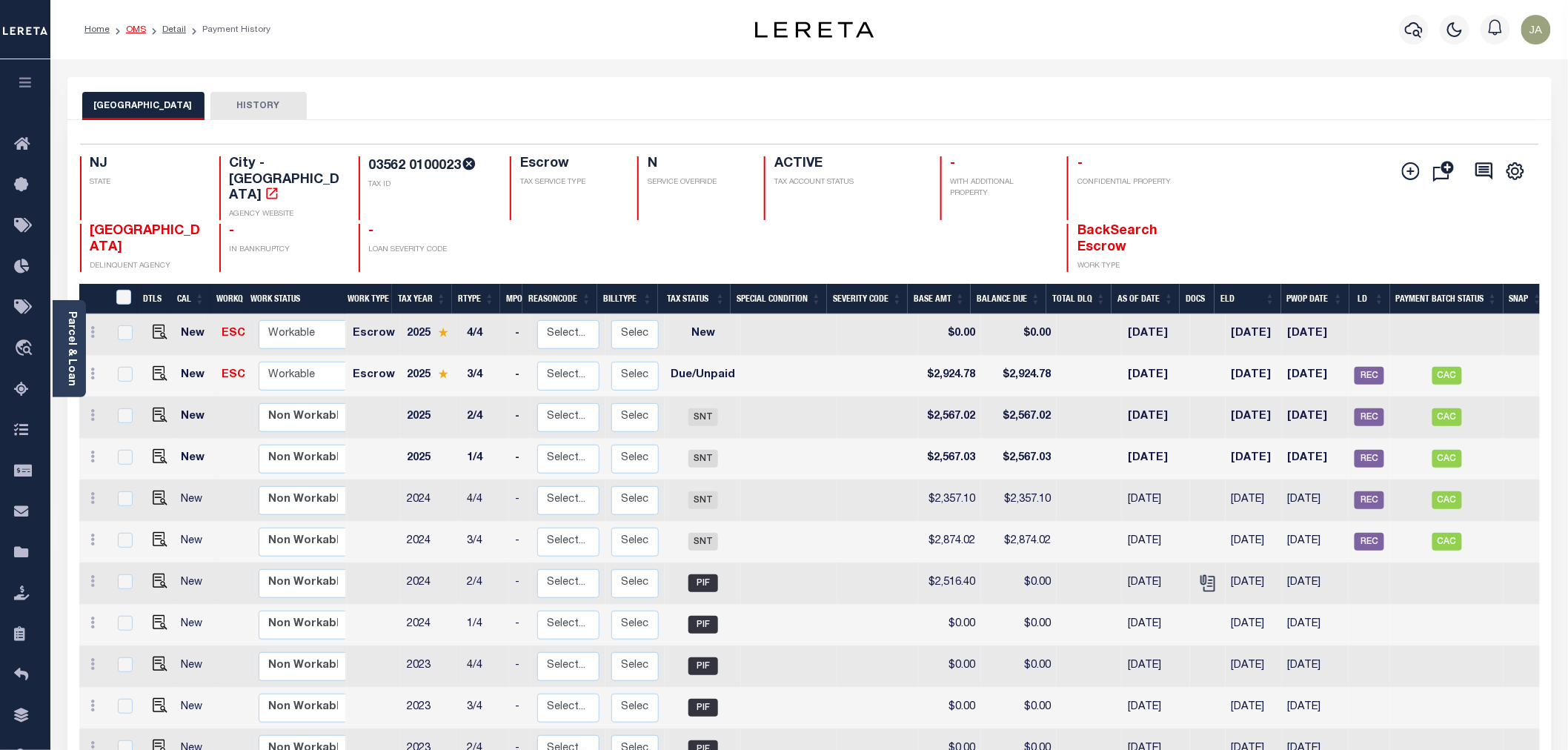
click at [138, 28] on link "OMS" at bounding box center [136, 29] width 20 height 9
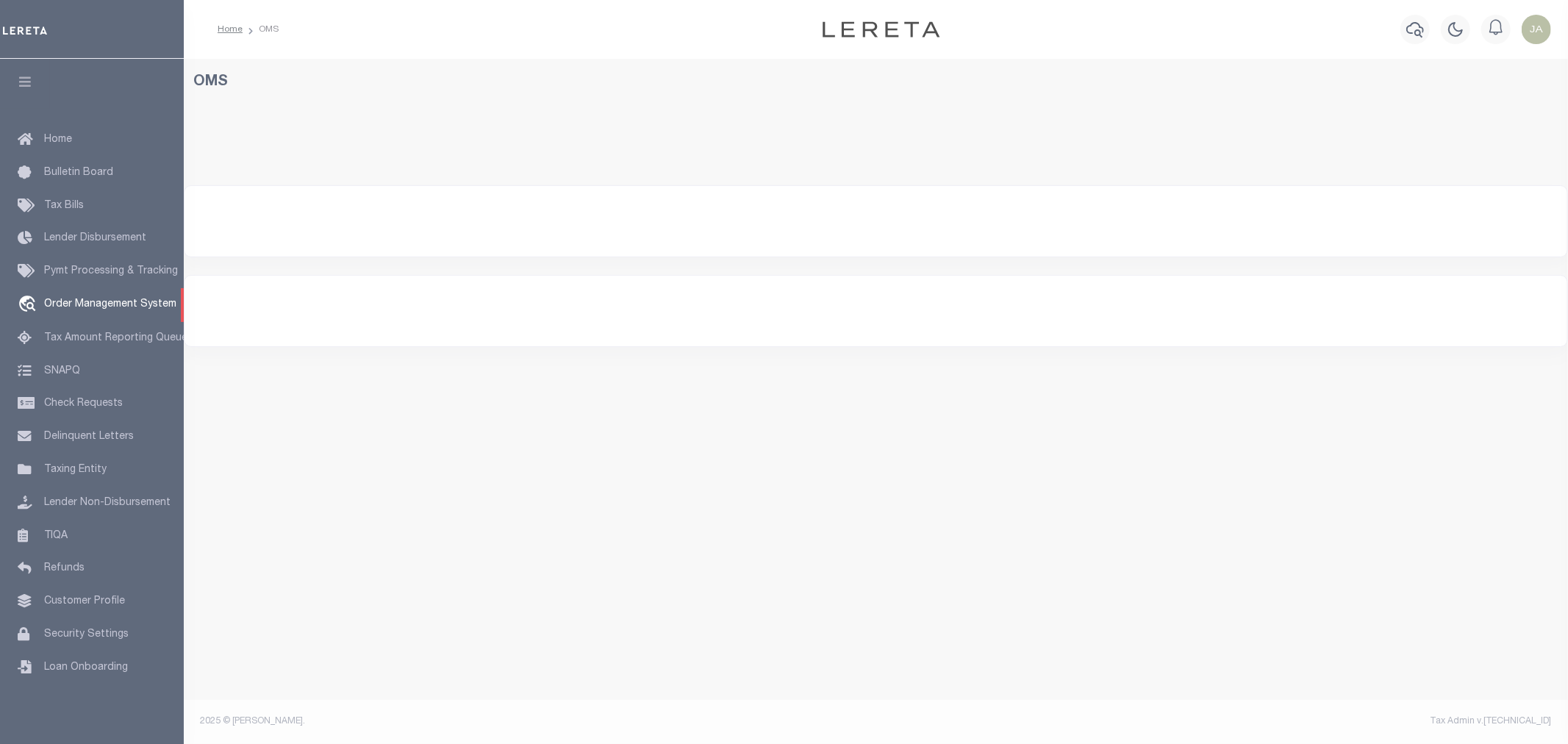
select select "200"
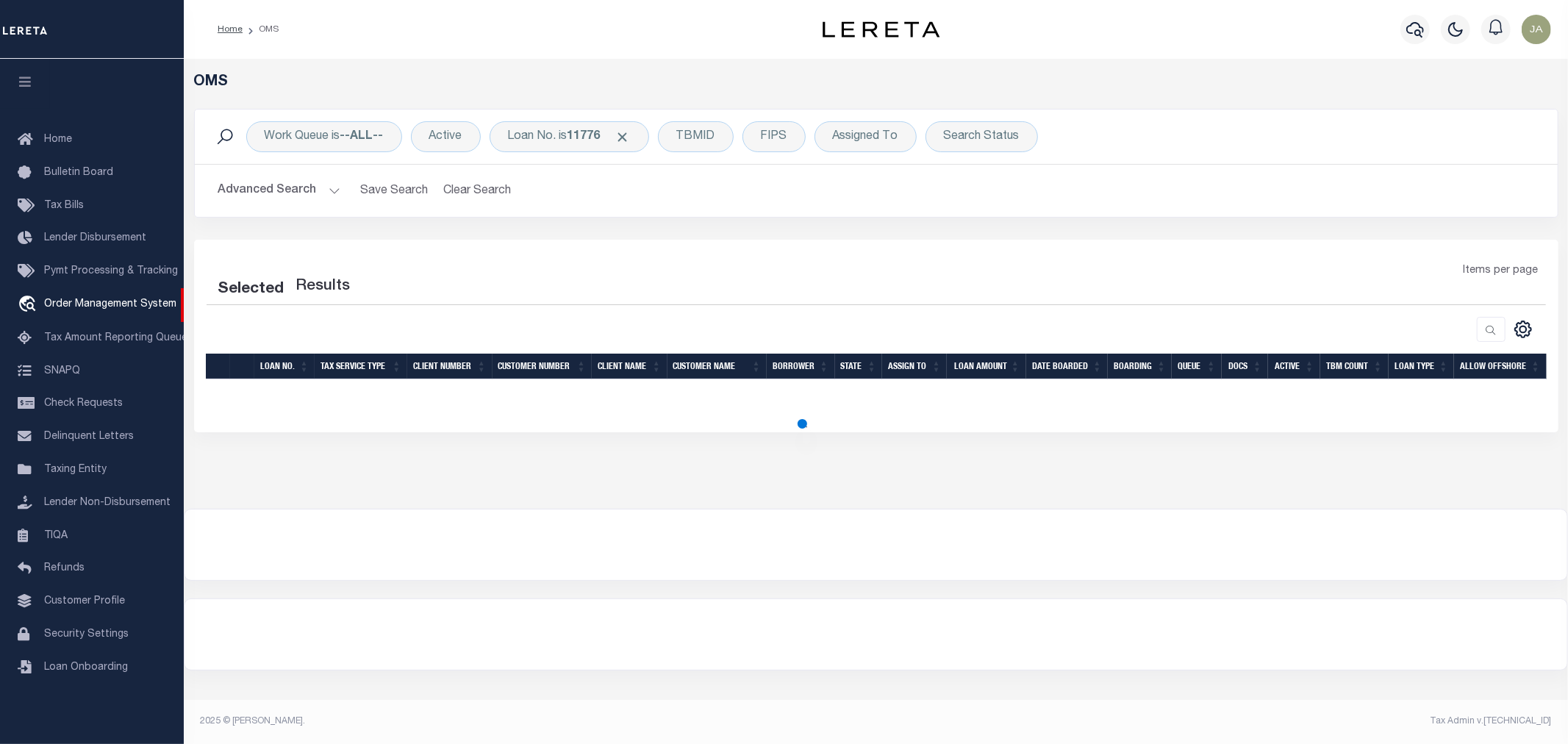
select select "200"
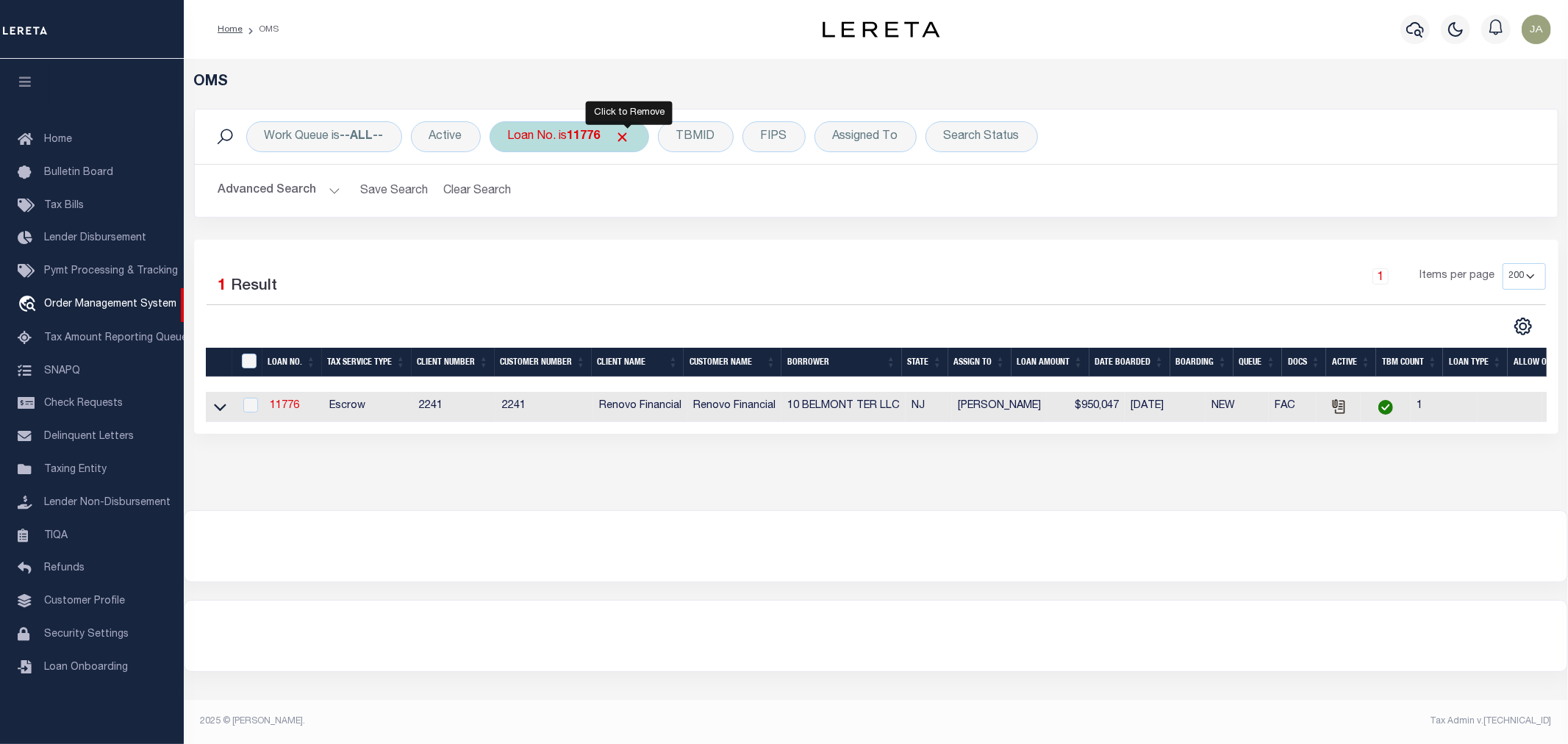
click at [627, 135] on span "Click to Remove" at bounding box center [623, 137] width 15 height 15
click at [523, 145] on div "Loan No." at bounding box center [532, 137] width 86 height 31
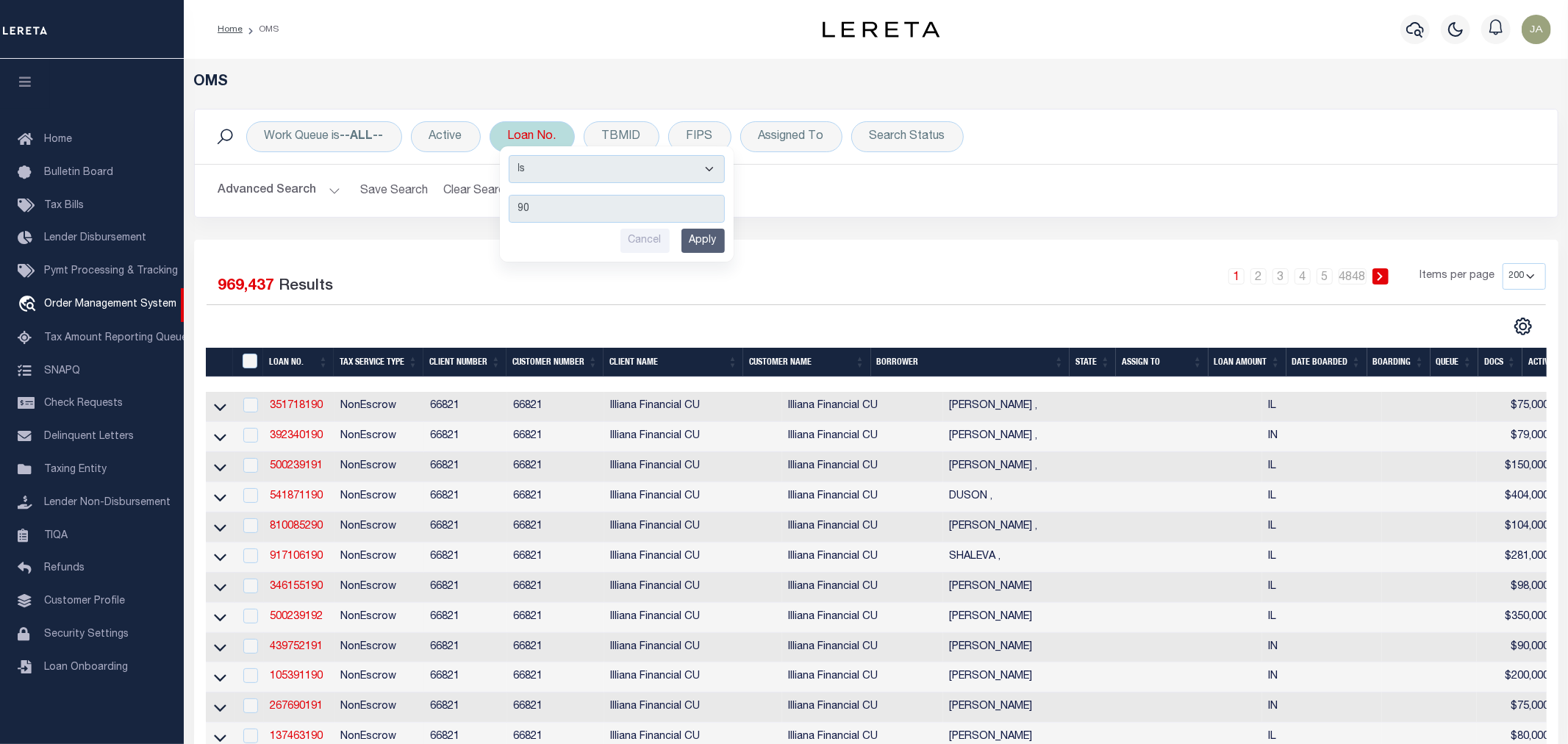
type input "900"
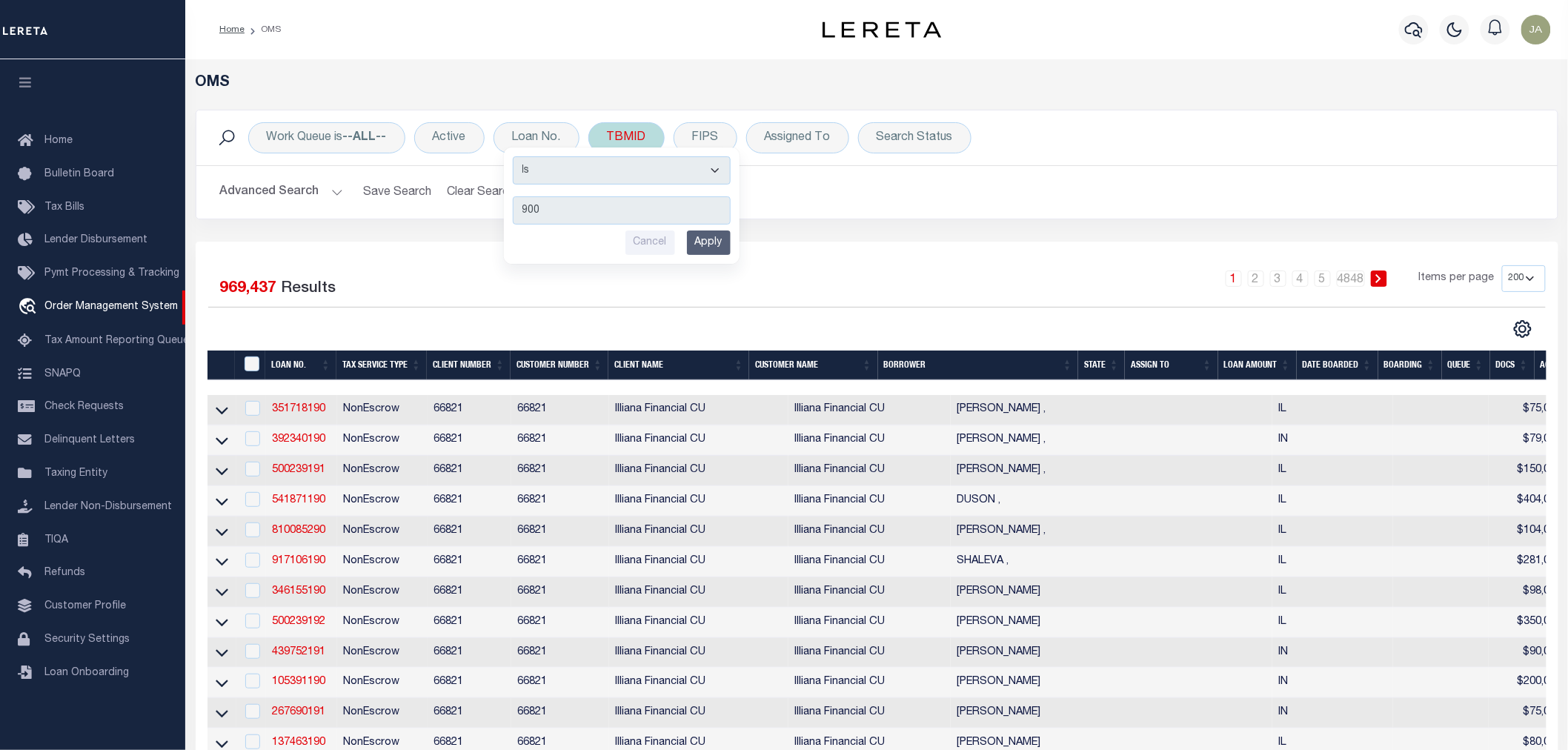
click at [601, 126] on div "Work Queue is --ALL-- Active Loan No. Is Contains 900 Cancel Apply TBMID FIPS A…" at bounding box center [877, 138] width 1338 height 31
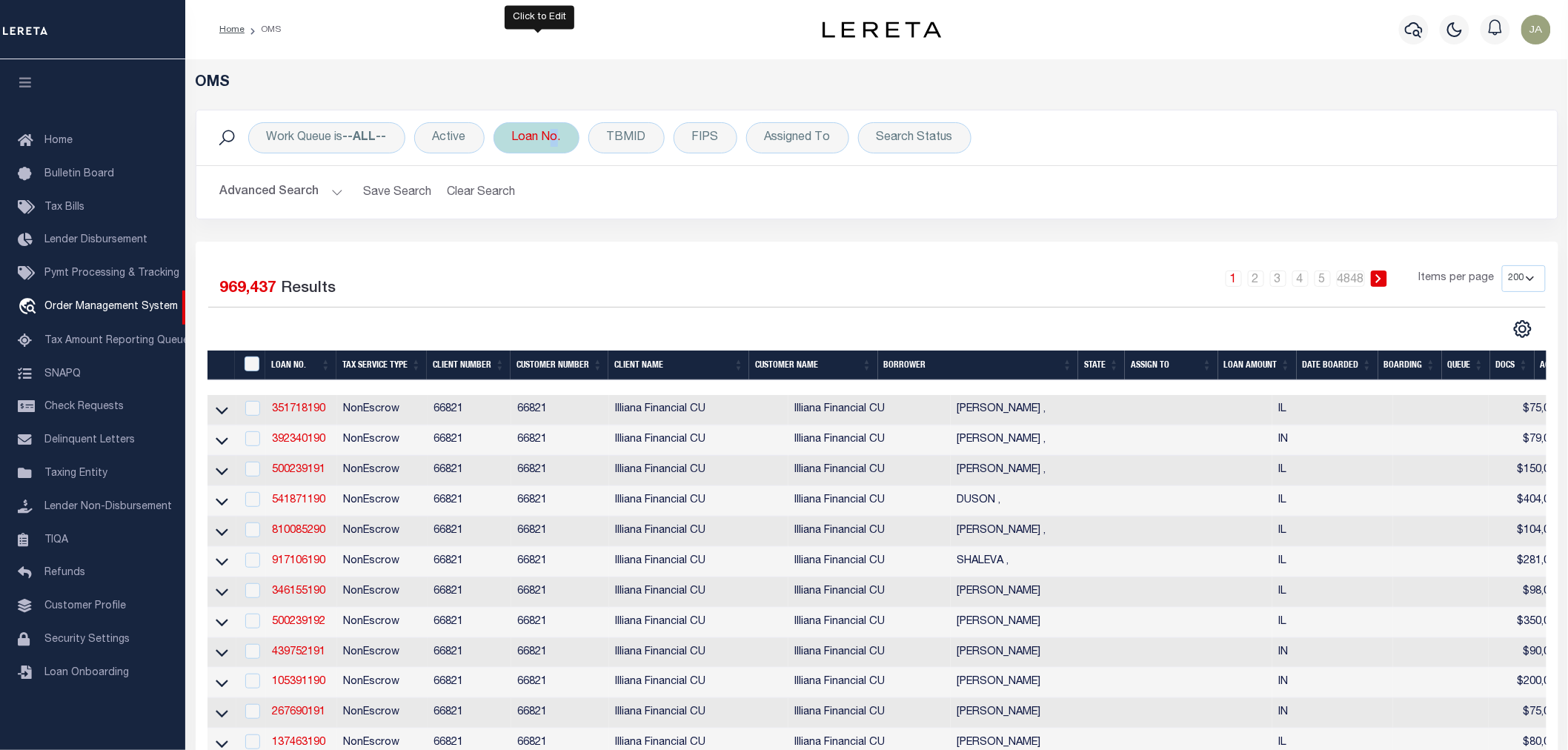
click at [549, 146] on div "Loan No. Is Contains 900 Cancel Apply" at bounding box center [537, 138] width 86 height 31
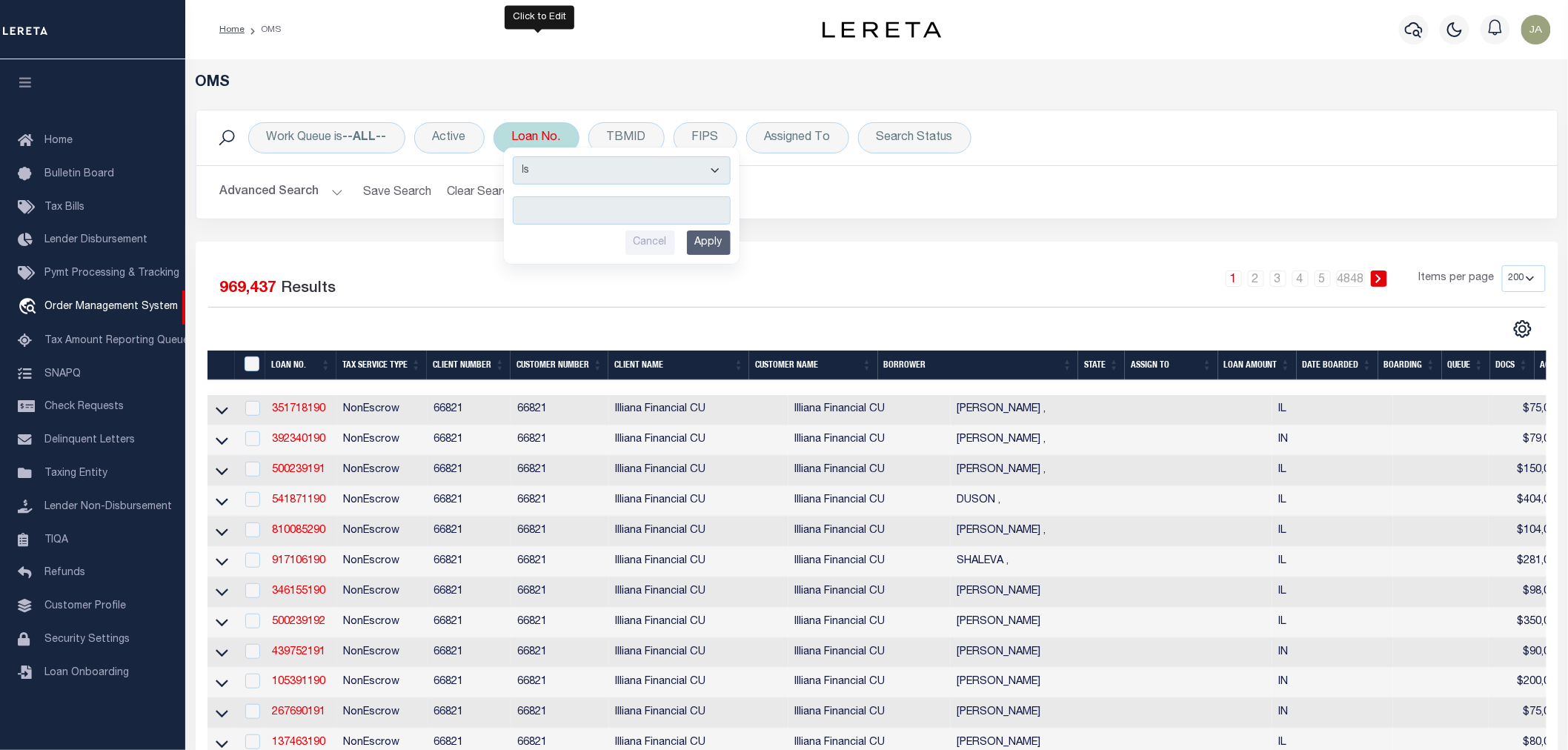
click at [537, 217] on input "text" at bounding box center [622, 210] width 218 height 29
type input "90000182"
click at [715, 240] on input "Apply" at bounding box center [709, 243] width 44 height 24
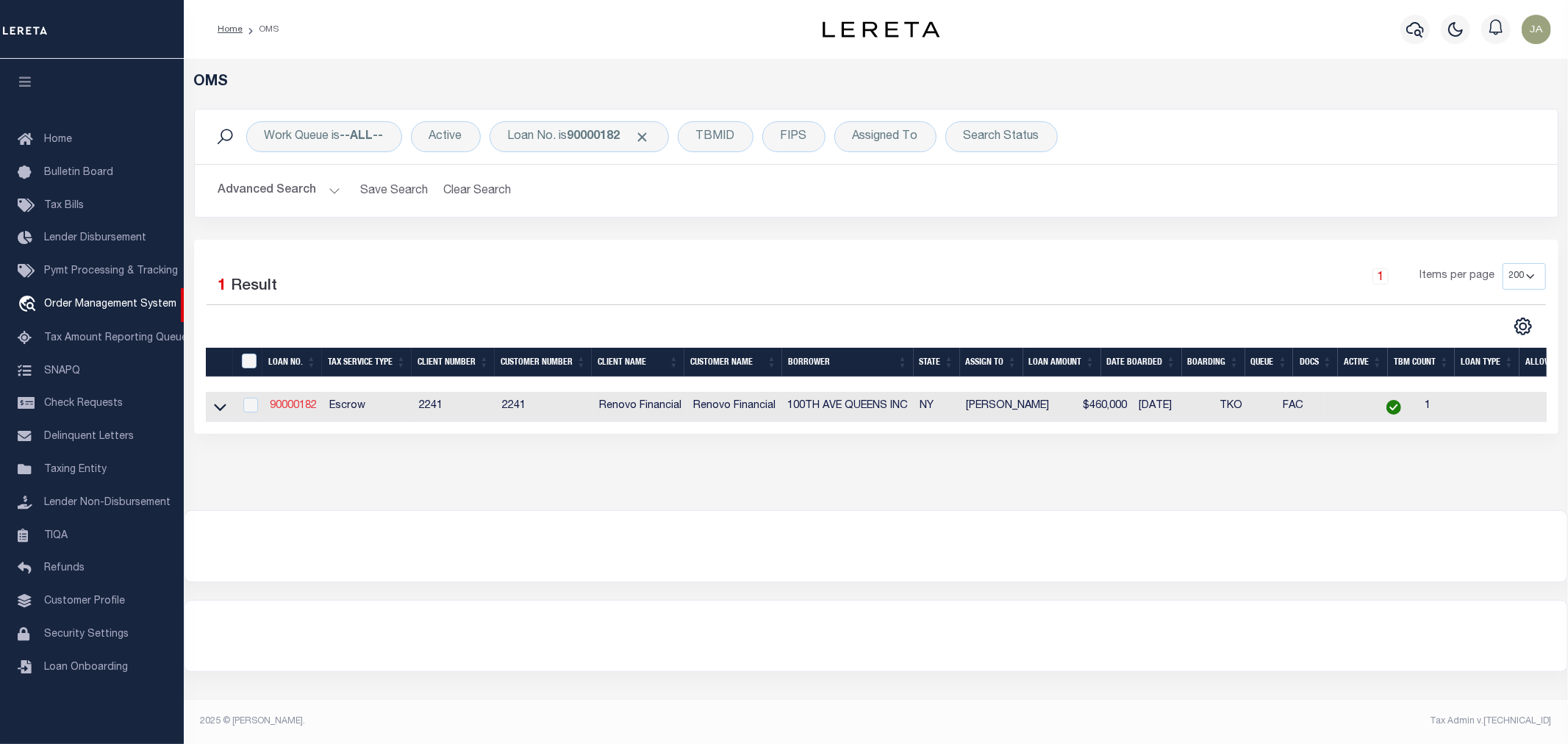
click at [298, 410] on link "90000182" at bounding box center [293, 406] width 47 height 11
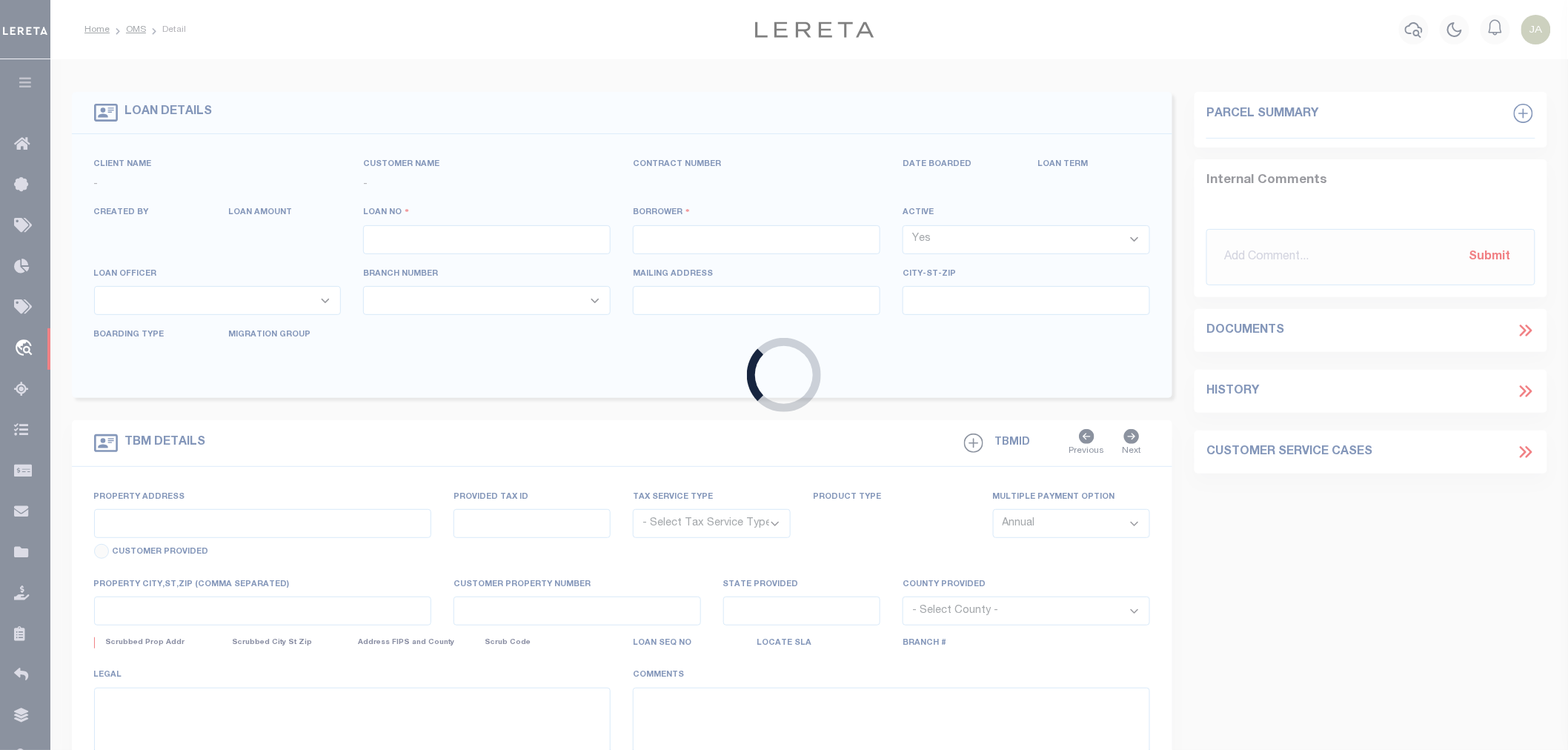
type input "90000182"
type input "100TH AVE QUEENS INC"
select select
select select "400"
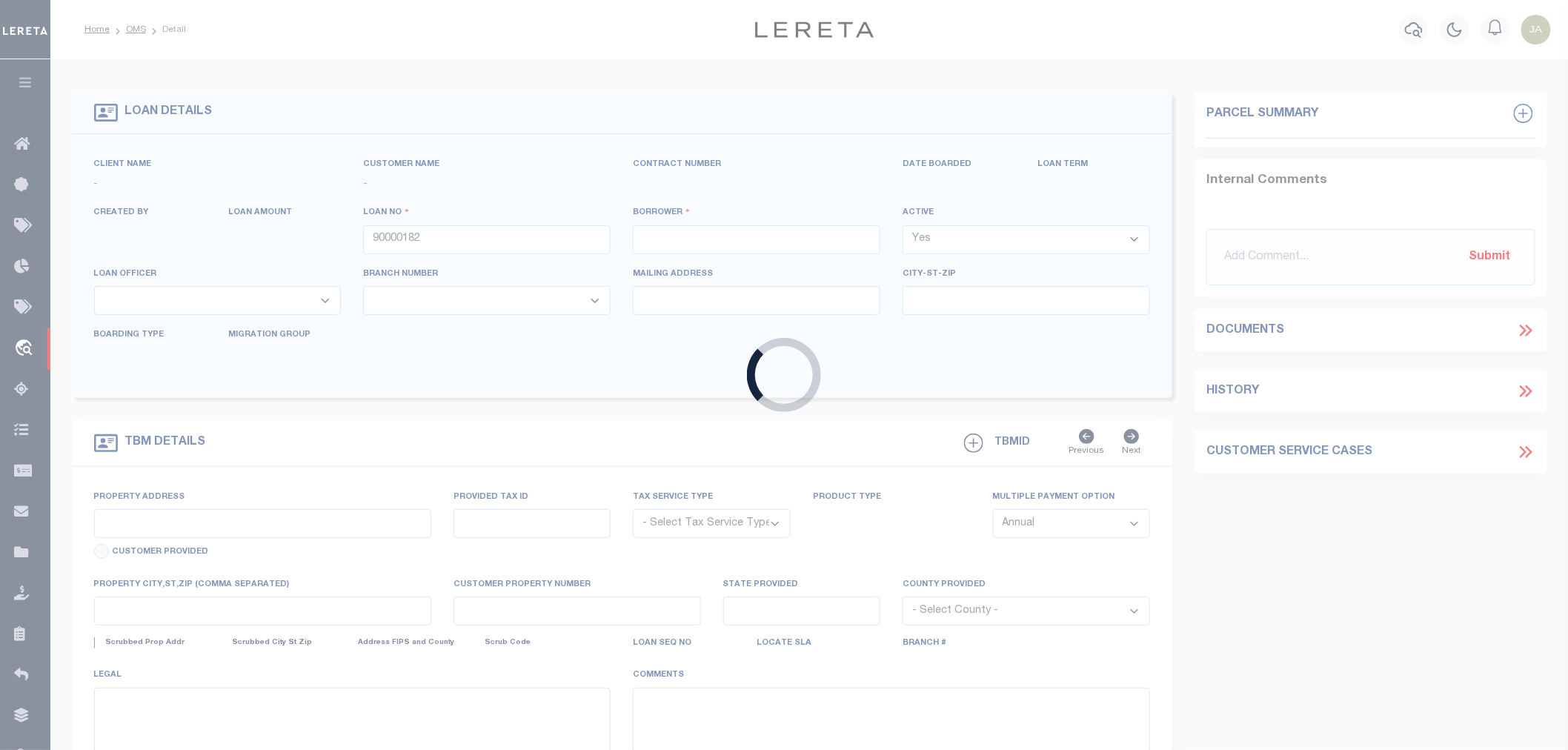
select select "Escrow"
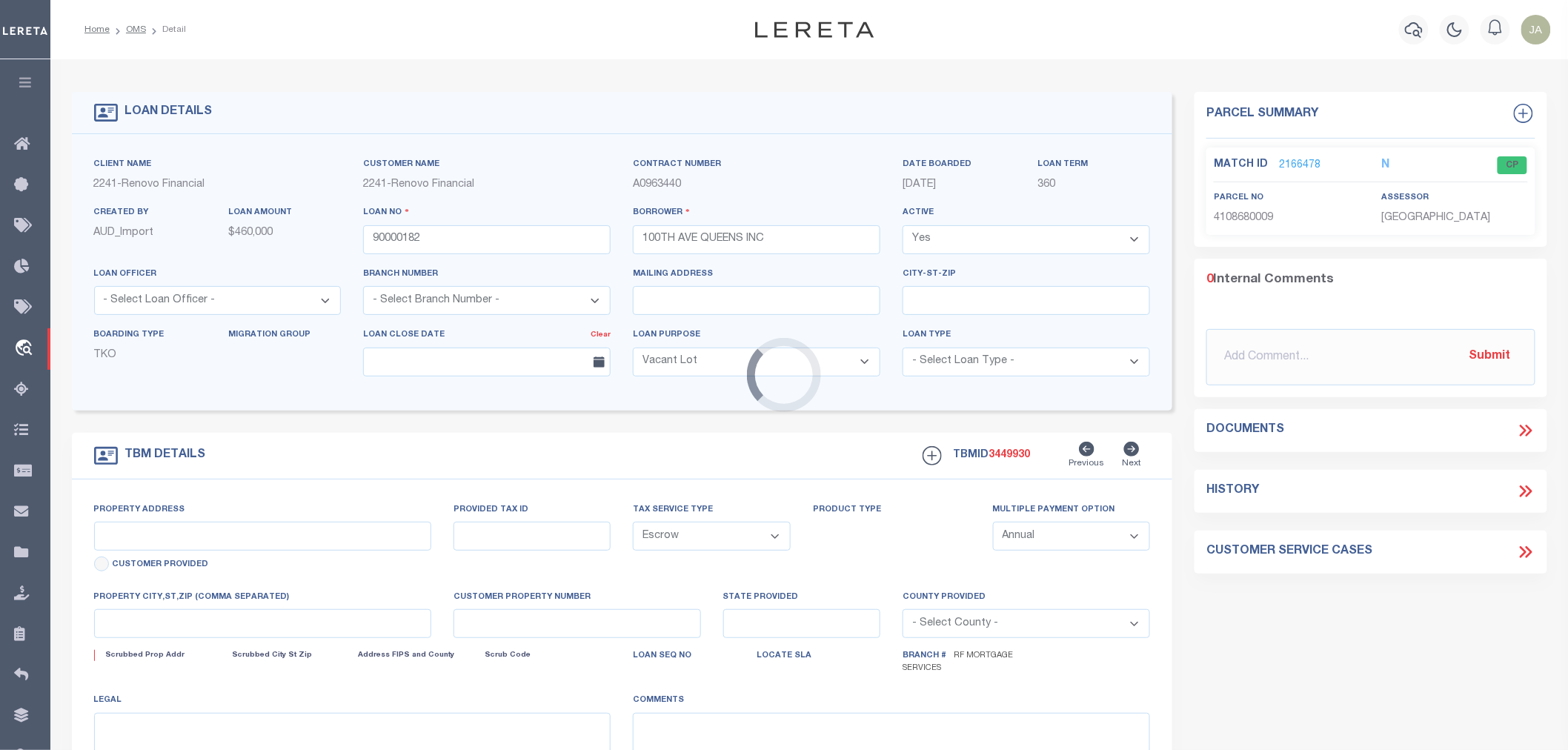
select select "25067"
type input "20118 [GEOGRAPHIC_DATA]"
type input "[PERSON_NAME], NY 11423"
type input "a0kUS00000C89aJ"
type input "NY"
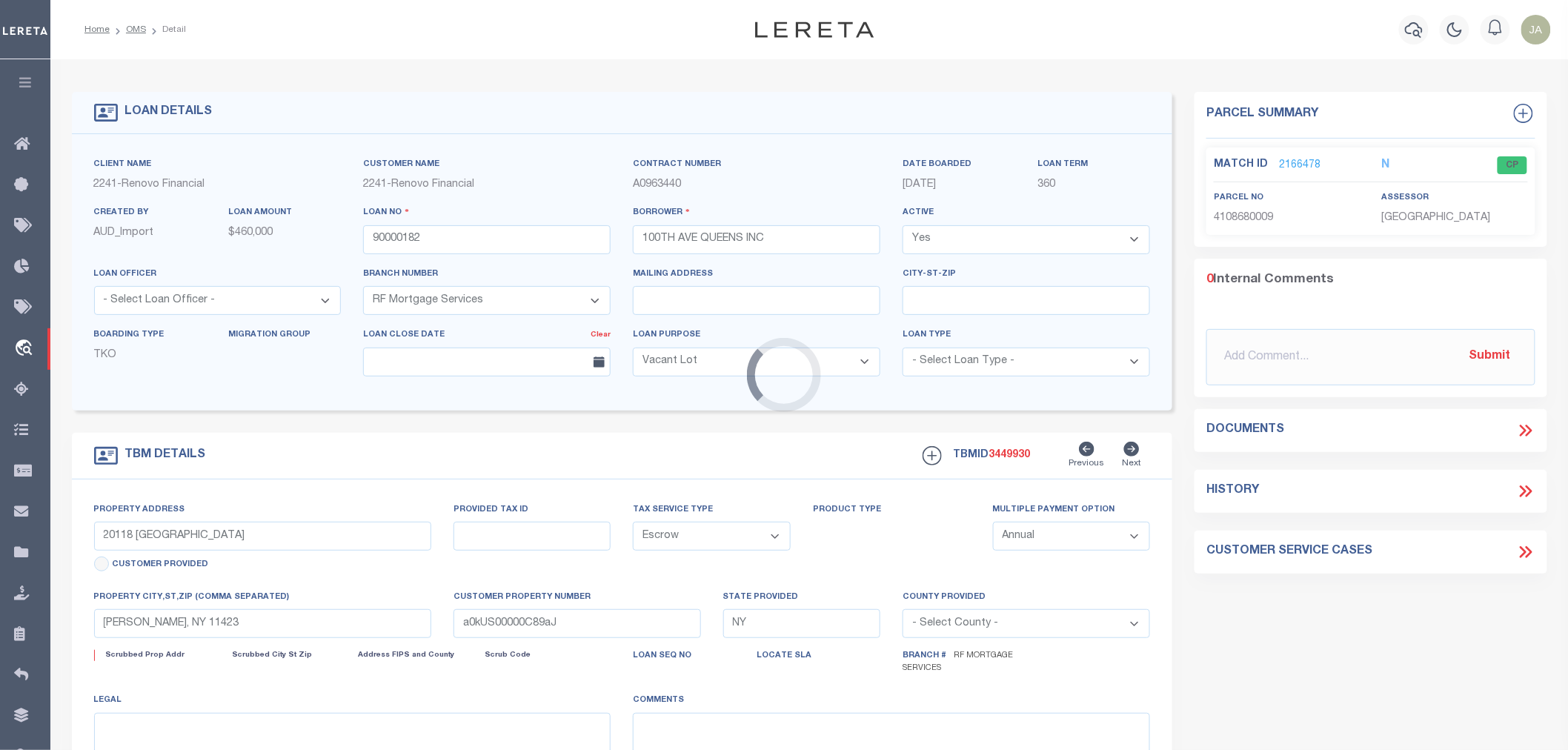
select select
select select "4"
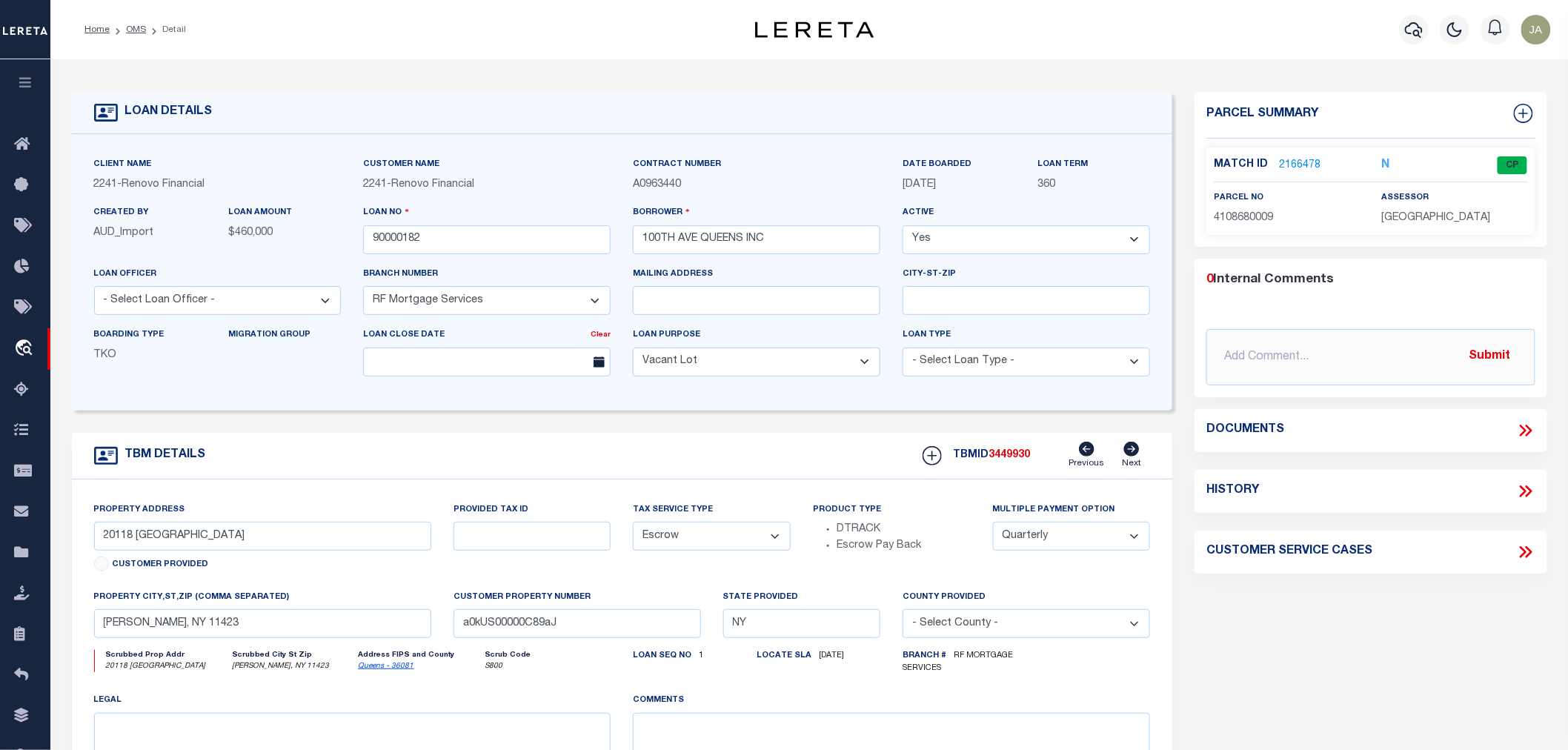
click at [1307, 165] on link "2166478" at bounding box center [1299, 165] width 42 height 15
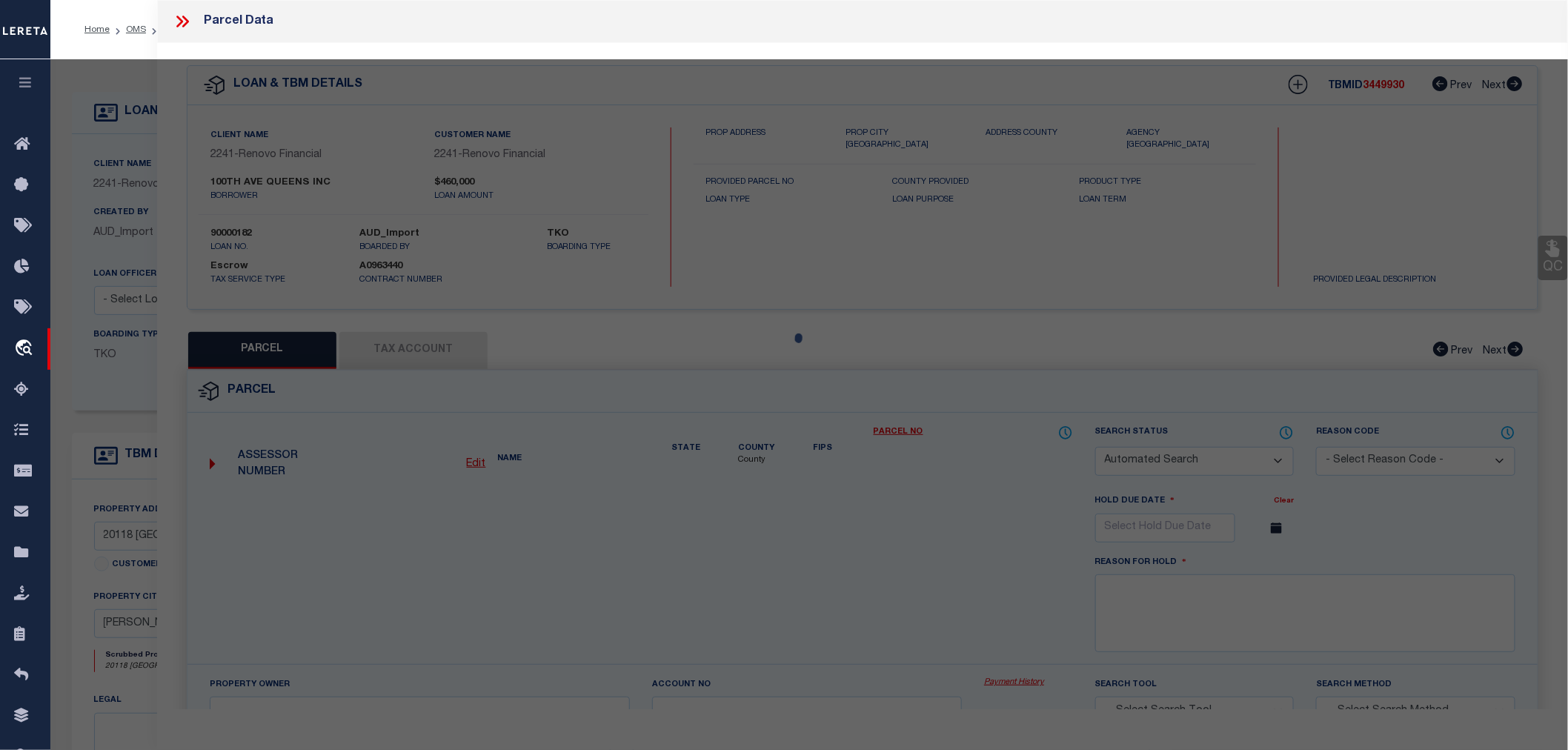
checkbox input "false"
select select "CP"
type input "CITIMORTGAGE, INC."
select select "AGW"
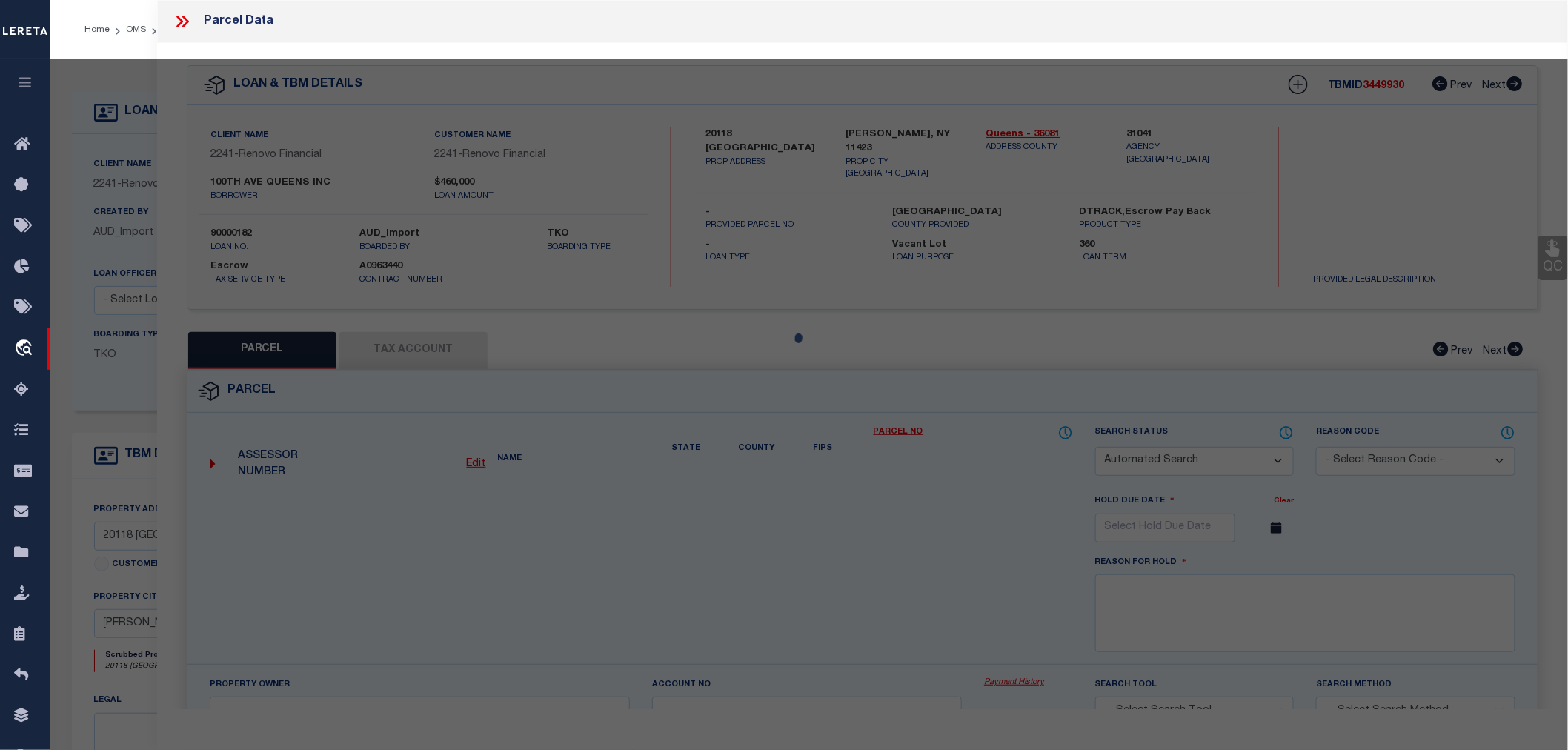
select select
type input "201 -18 100 AVENUE"
type input "[PERSON_NAME], NY 11423"
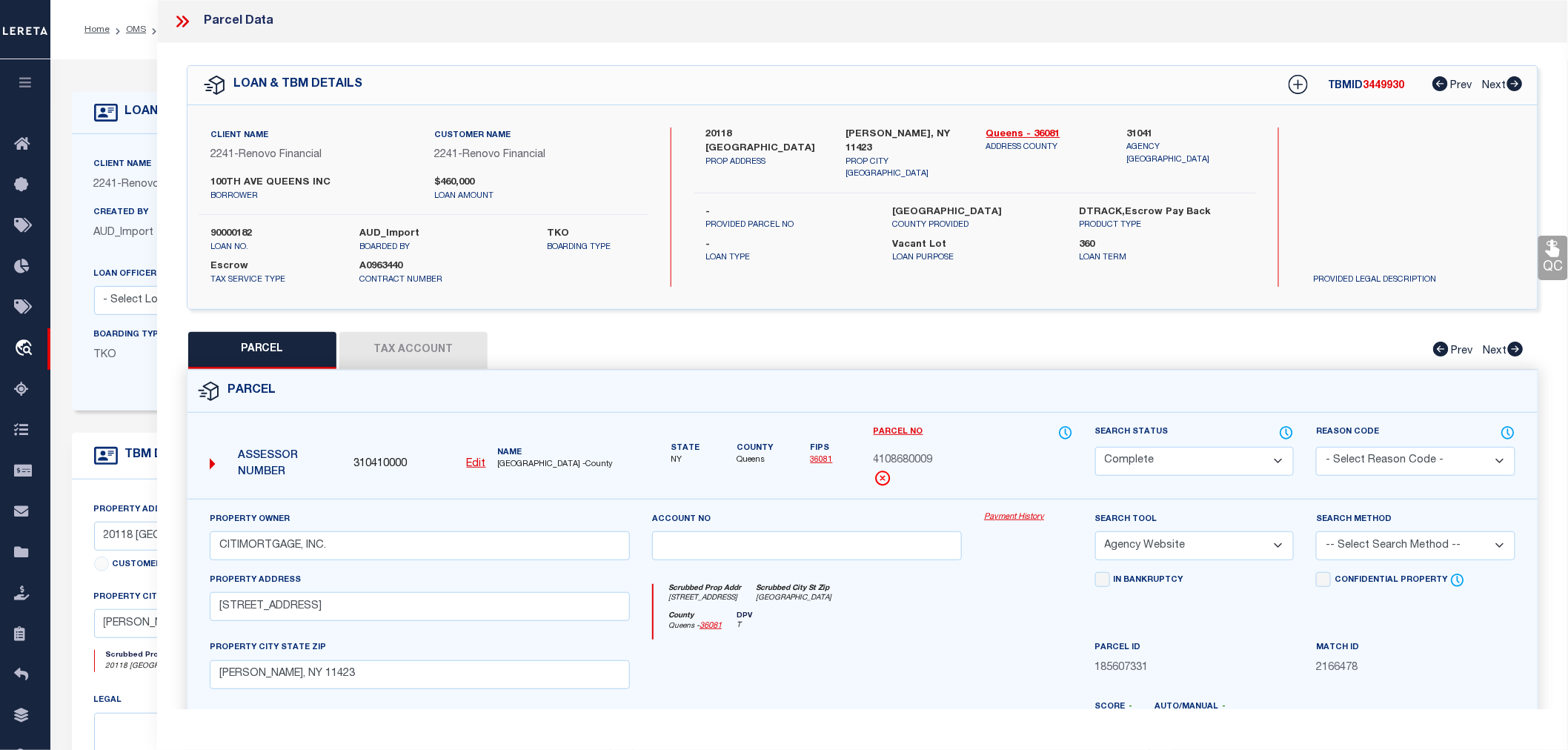
click at [1002, 516] on link "Payment History" at bounding box center [1028, 517] width 88 height 12
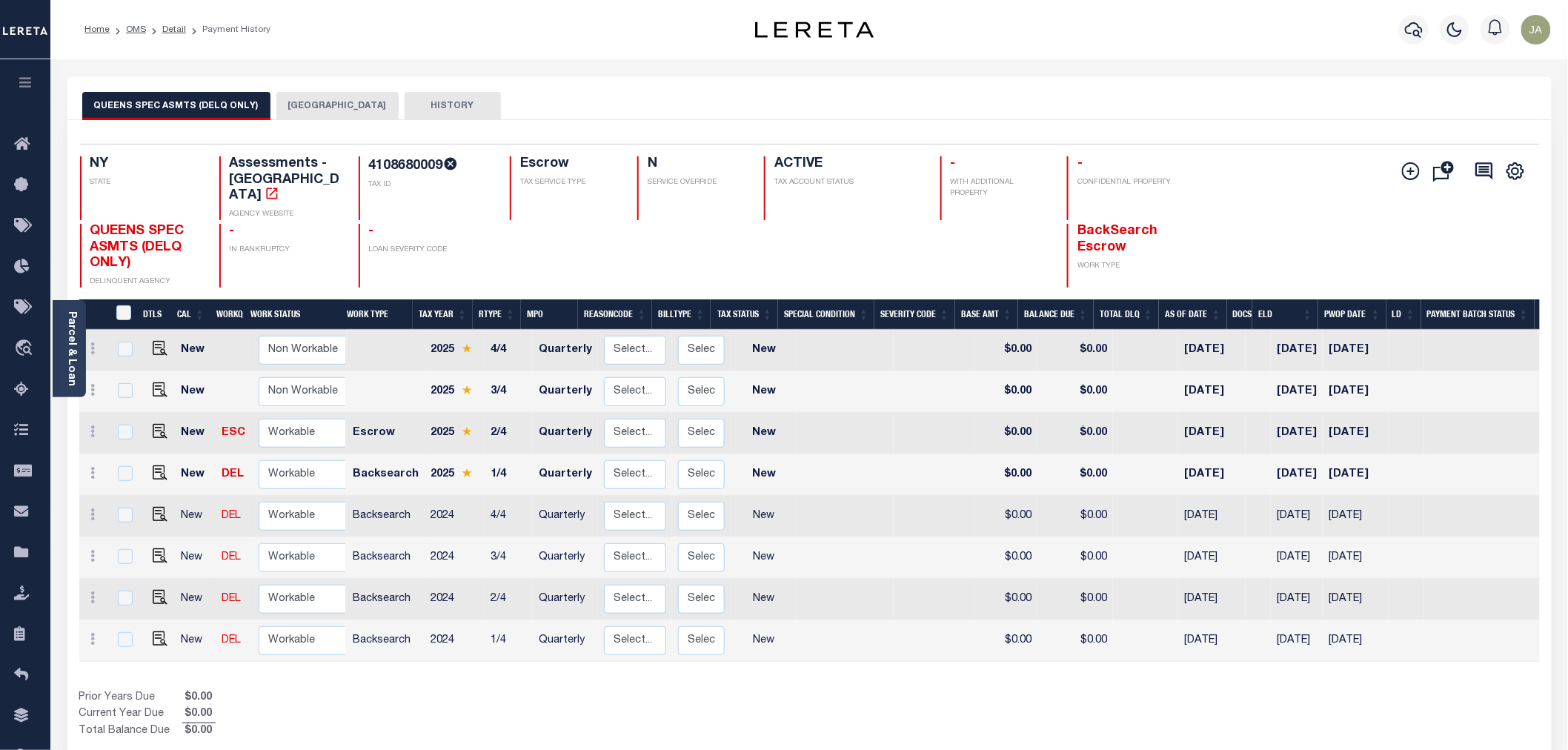
click at [297, 109] on button "[GEOGRAPHIC_DATA]" at bounding box center [338, 106] width 122 height 29
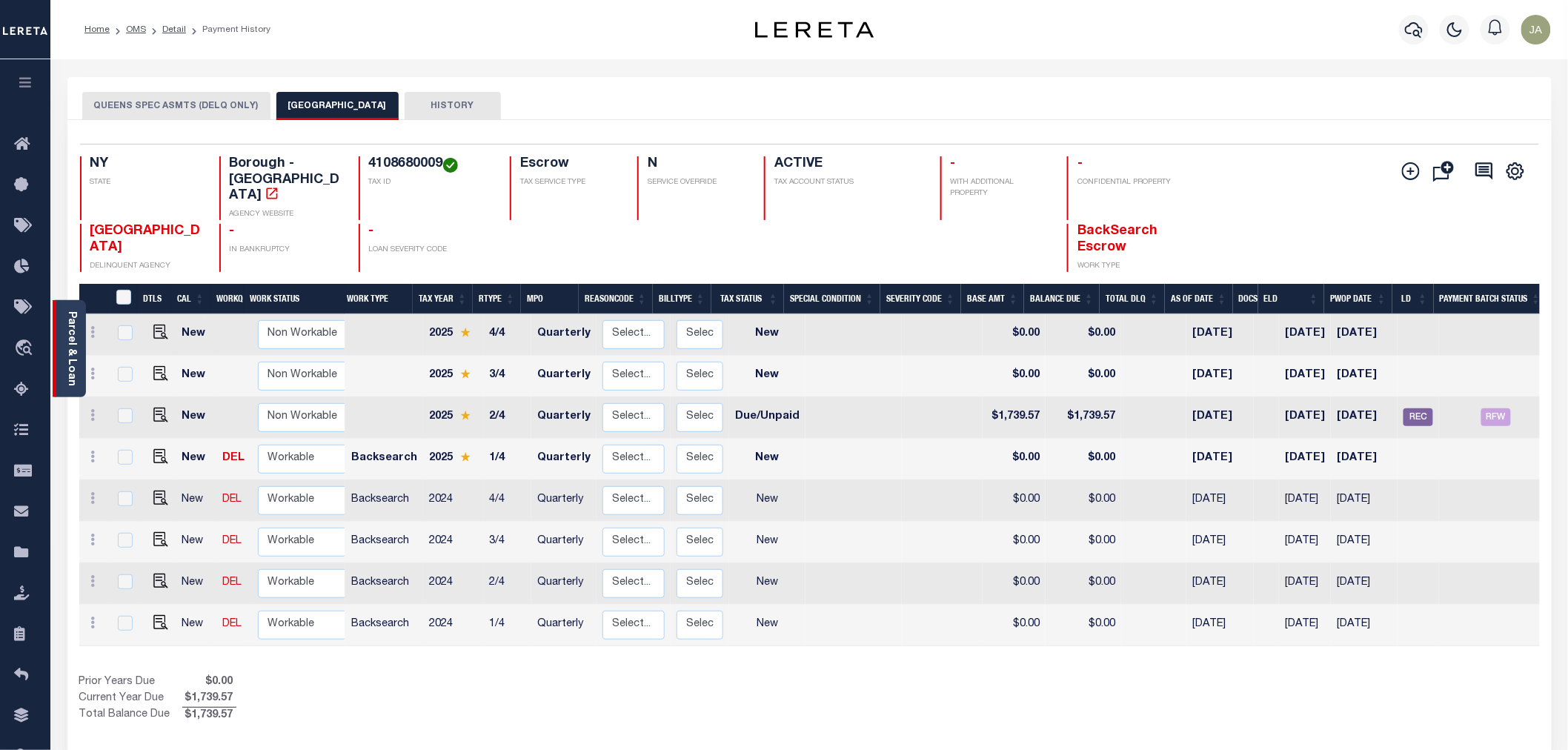
click at [69, 341] on link "Parcel & Loan" at bounding box center [71, 349] width 11 height 75
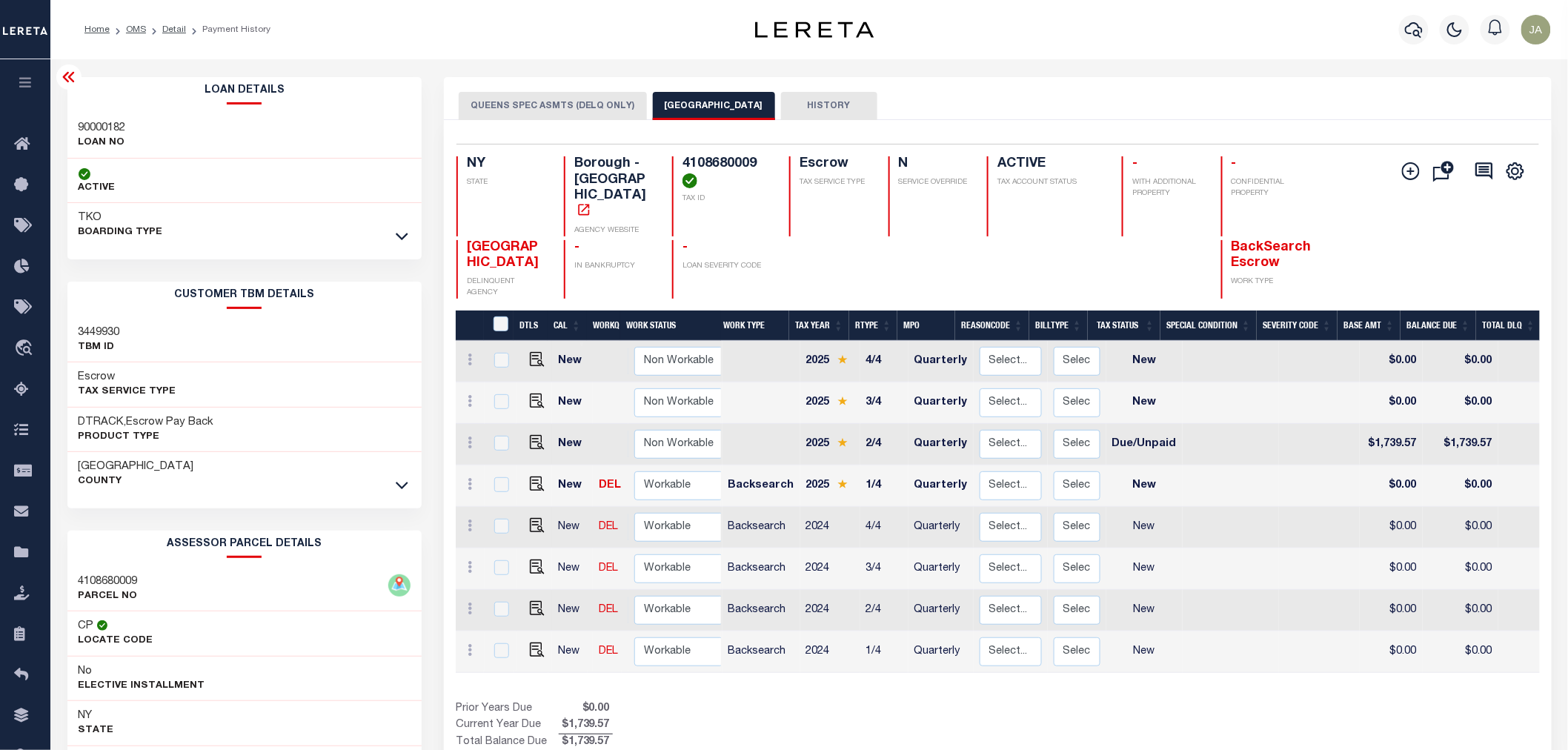
click at [68, 76] on icon at bounding box center [69, 77] width 18 height 18
